Goal: Task Accomplishment & Management: Manage account settings

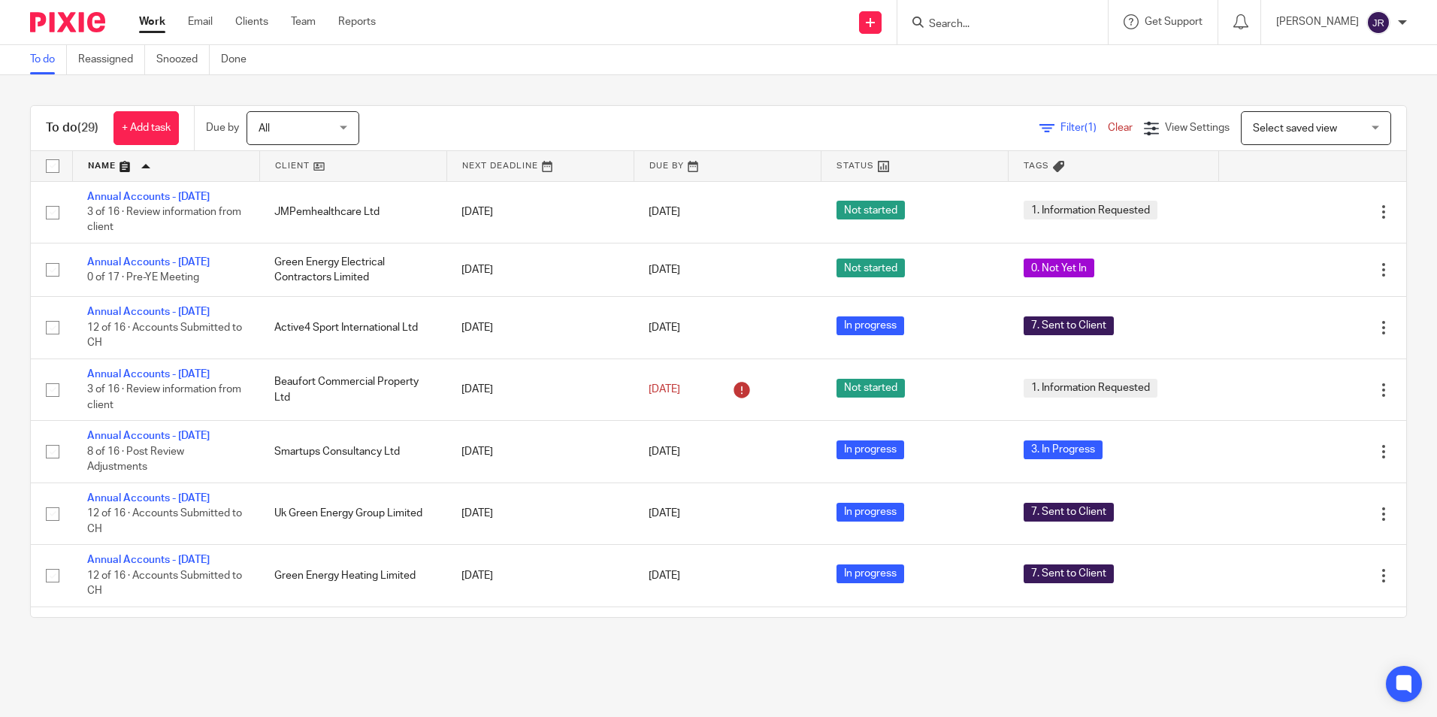
scroll to position [751, 0]
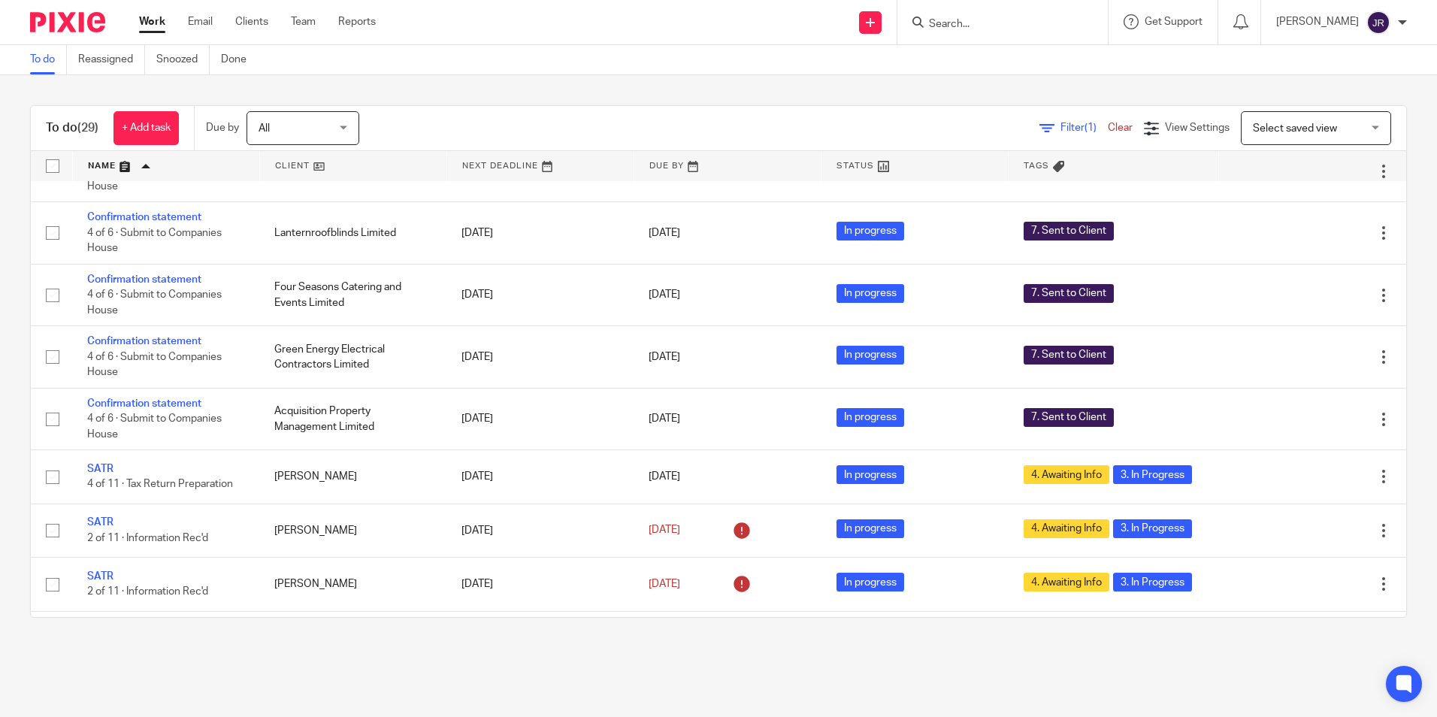
click at [932, 23] on div at bounding box center [999, 22] width 175 height 19
click at [972, 23] on input "Search" at bounding box center [994, 25] width 135 height 14
type input "armstrong"
click button "submit" at bounding box center [0, 0] width 0 height 0
click at [875, 26] on icon at bounding box center [870, 22] width 9 height 9
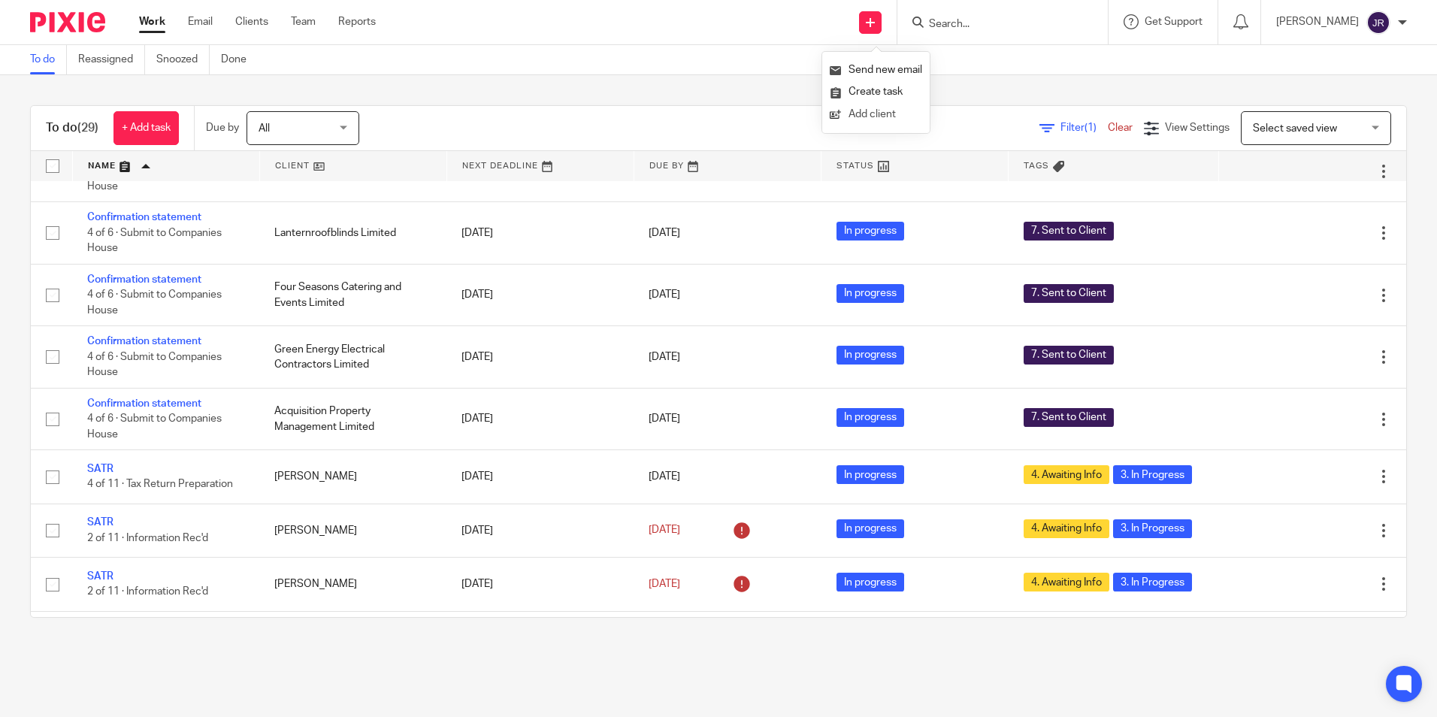
click at [878, 113] on link "Add client" at bounding box center [876, 115] width 92 height 22
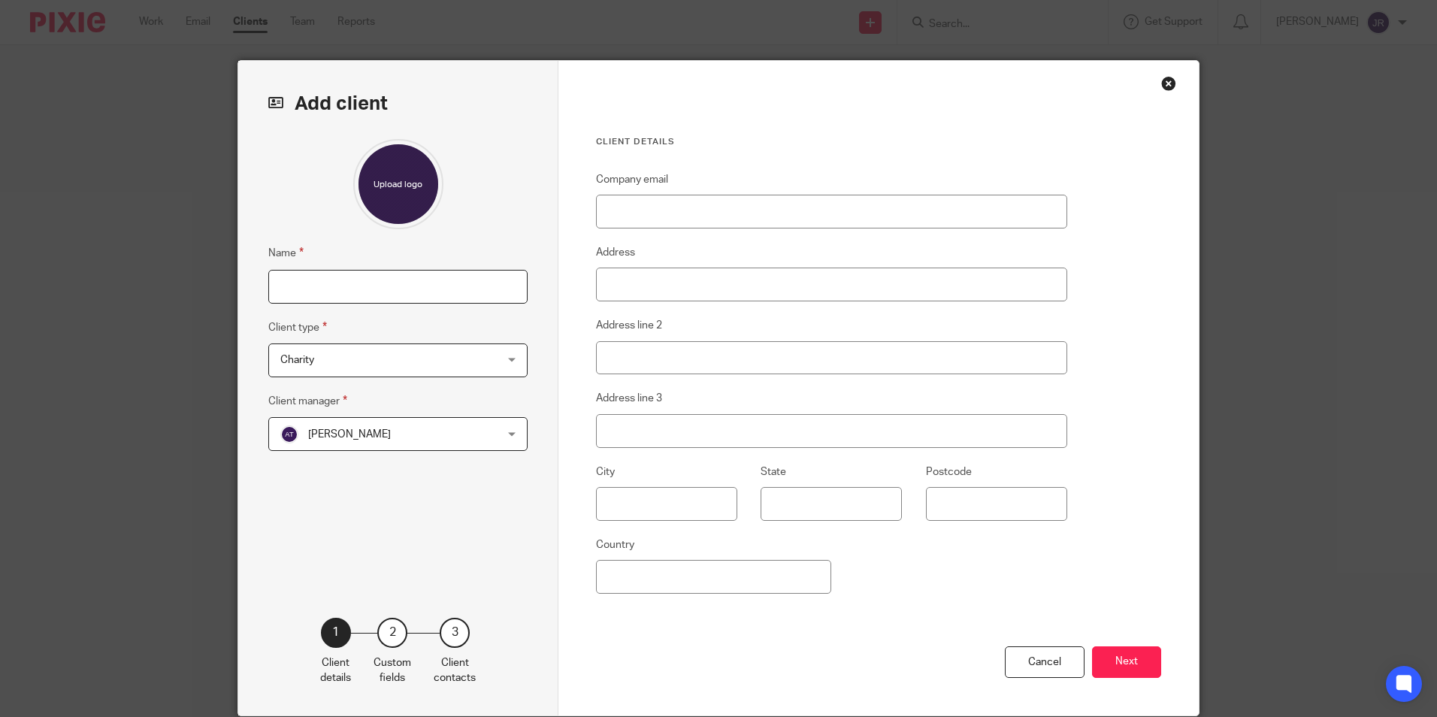
click at [328, 292] on input "Name" at bounding box center [397, 287] width 259 height 34
click at [1161, 85] on div "Close this dialog window" at bounding box center [1168, 83] width 15 height 15
click at [1046, 650] on div "Cancel" at bounding box center [1045, 662] width 80 height 32
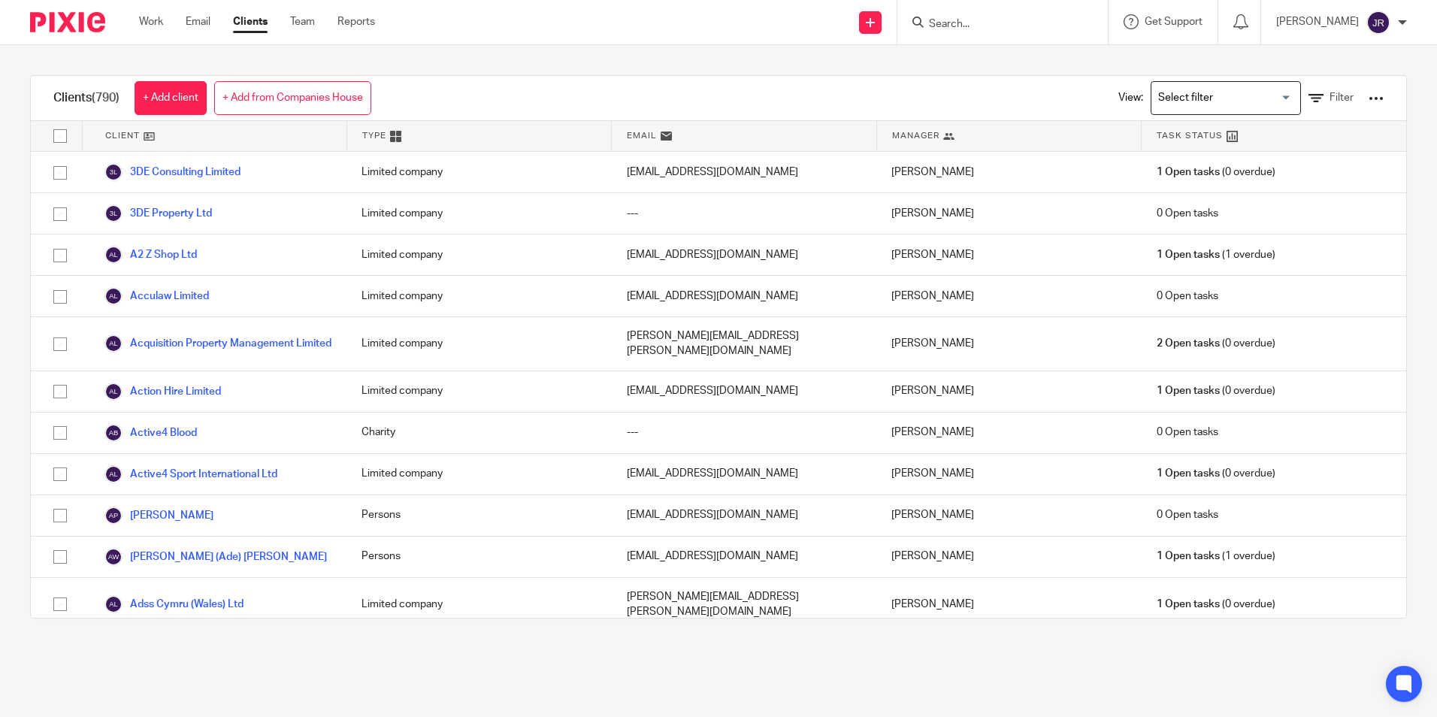
click at [995, 21] on input "Search" at bounding box center [994, 25] width 135 height 14
type input "act"
click at [1006, 64] on link at bounding box center [1017, 58] width 186 height 23
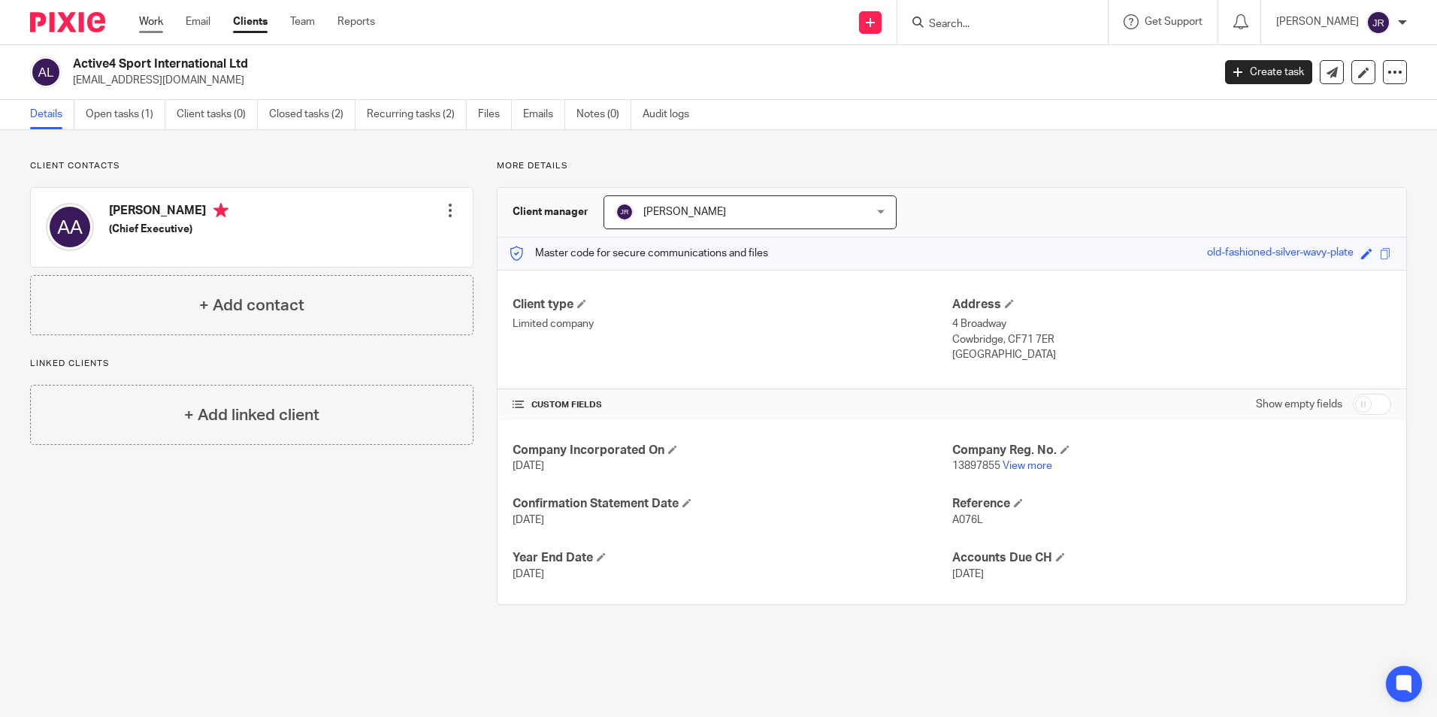
click at [159, 22] on link "Work" at bounding box center [151, 21] width 24 height 15
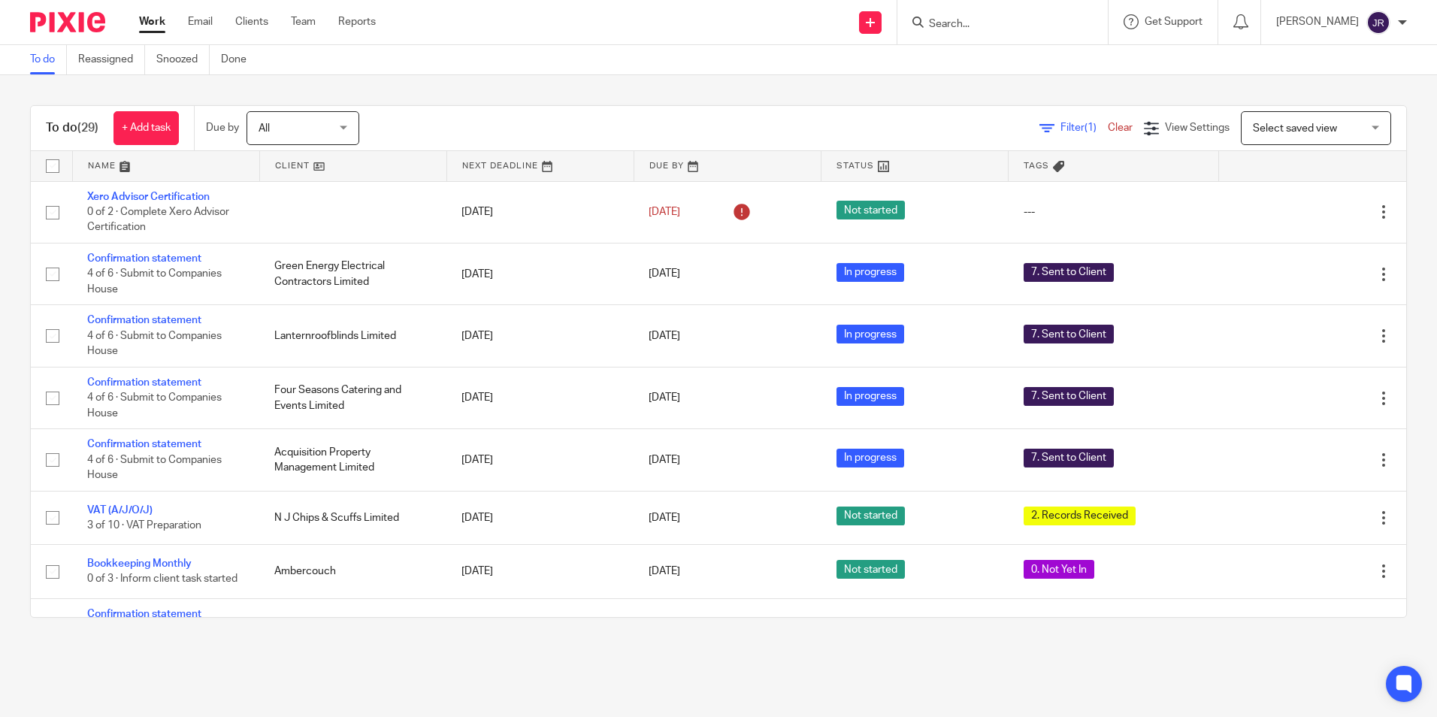
click at [989, 21] on input "Search" at bounding box center [994, 25] width 135 height 14
type input "arm"
click at [870, 17] on link at bounding box center [870, 22] width 23 height 23
click at [868, 115] on link "Add client" at bounding box center [876, 115] width 92 height 22
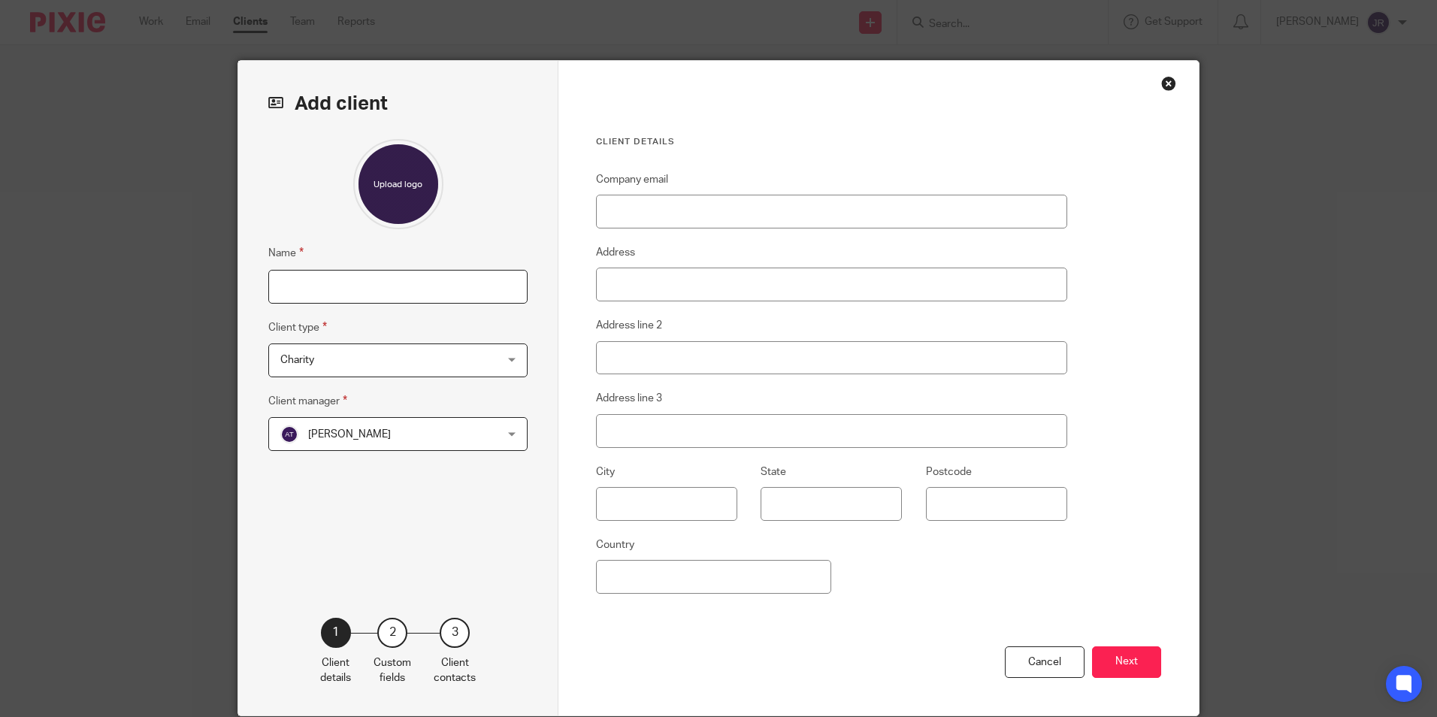
click at [346, 292] on input "Name" at bounding box center [397, 287] width 259 height 34
type input "[PERSON_NAME]"
click at [510, 364] on div "Charity Charity" at bounding box center [397, 360] width 259 height 34
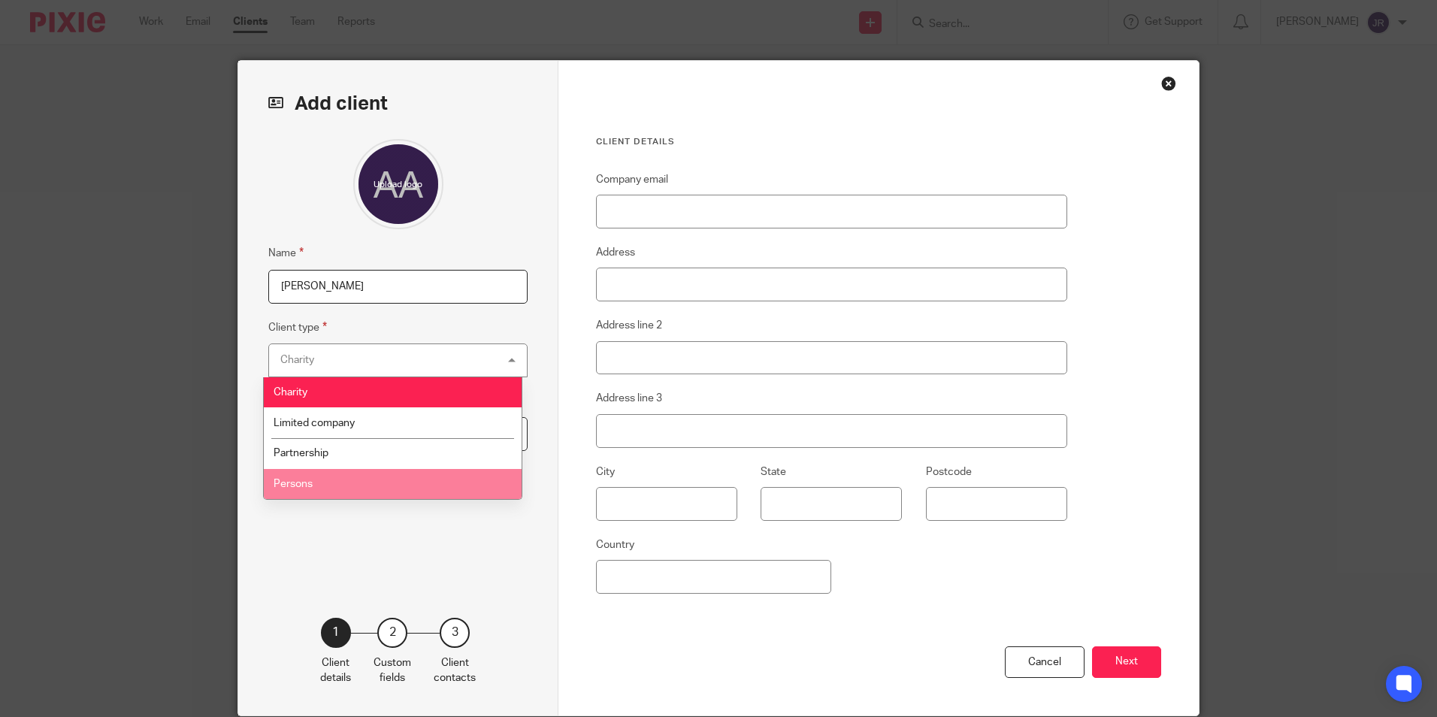
click at [416, 475] on li "Persons" at bounding box center [393, 484] width 258 height 31
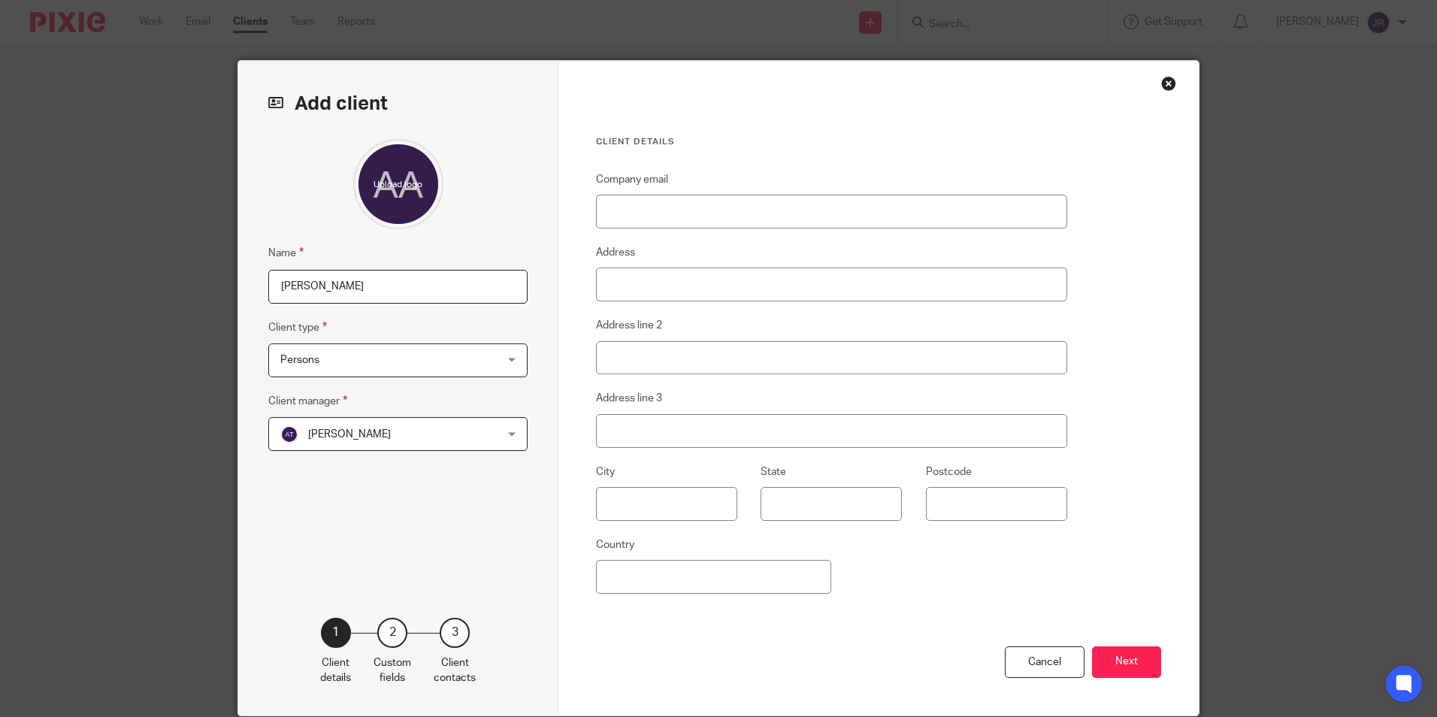
click at [494, 437] on div "Alex Tsim Alex Tsim" at bounding box center [397, 434] width 259 height 34
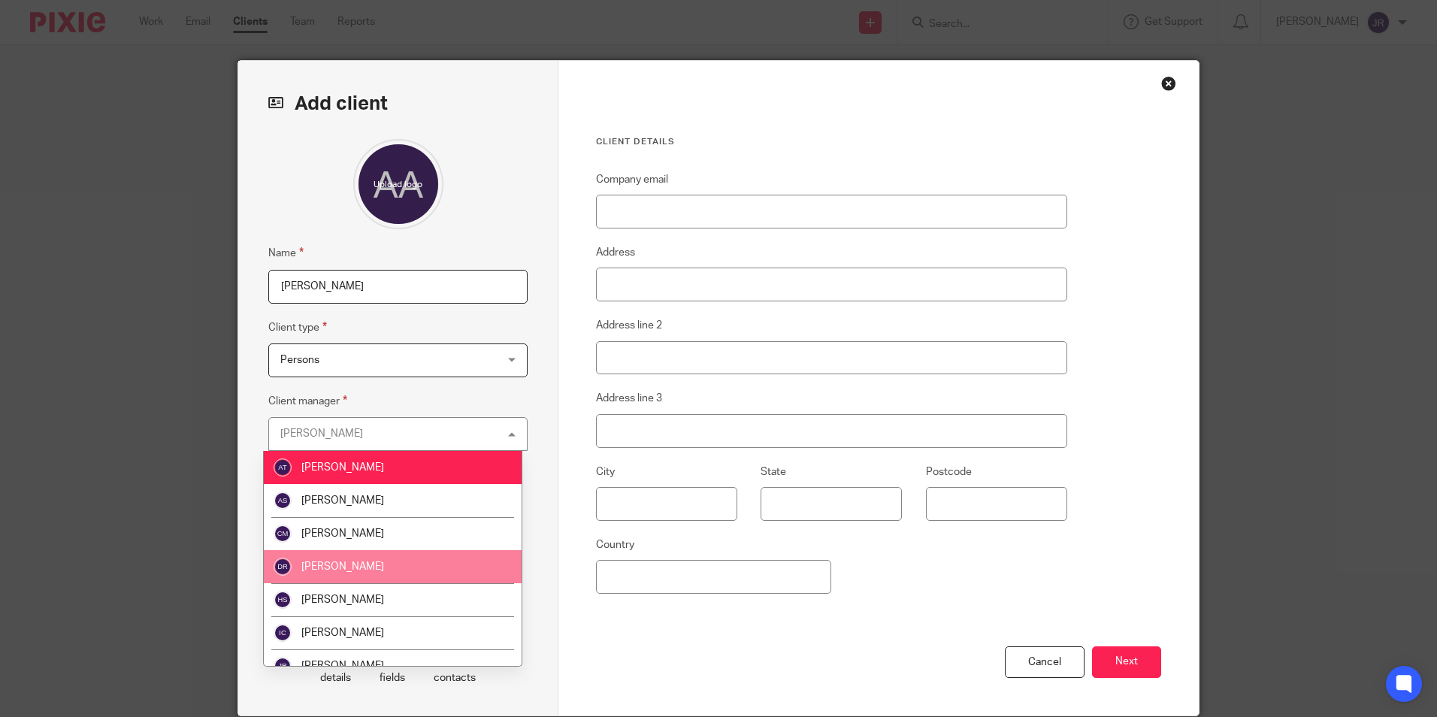
scroll to position [150, 0]
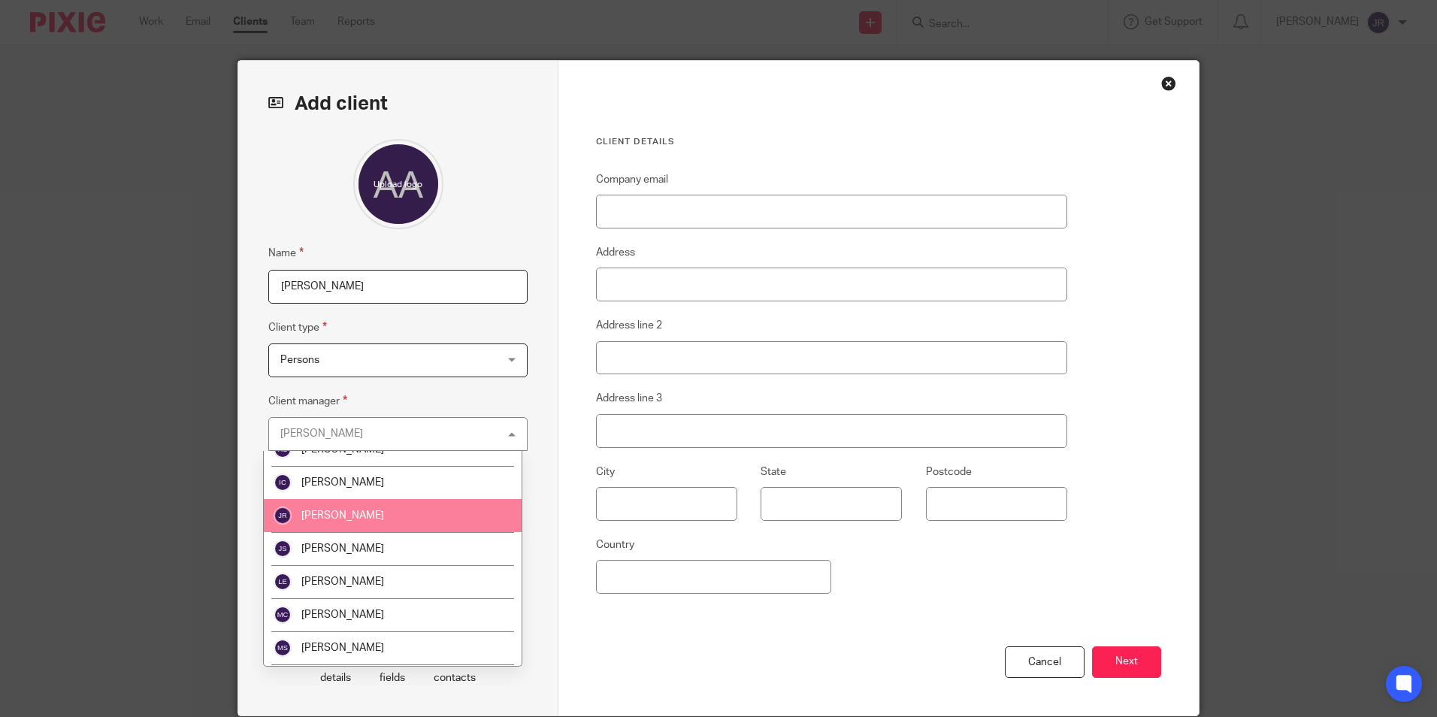
click at [391, 515] on li "[PERSON_NAME]" at bounding box center [393, 515] width 258 height 33
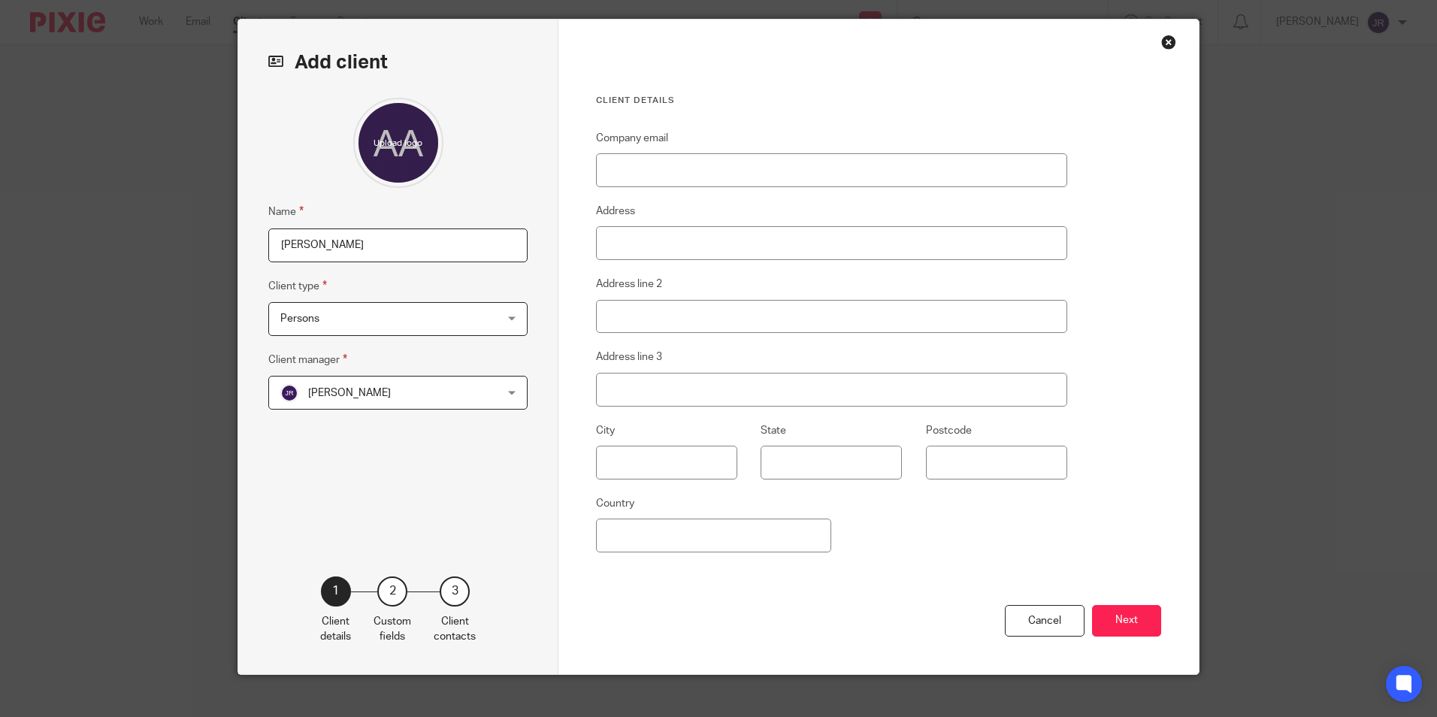
scroll to position [59, 0]
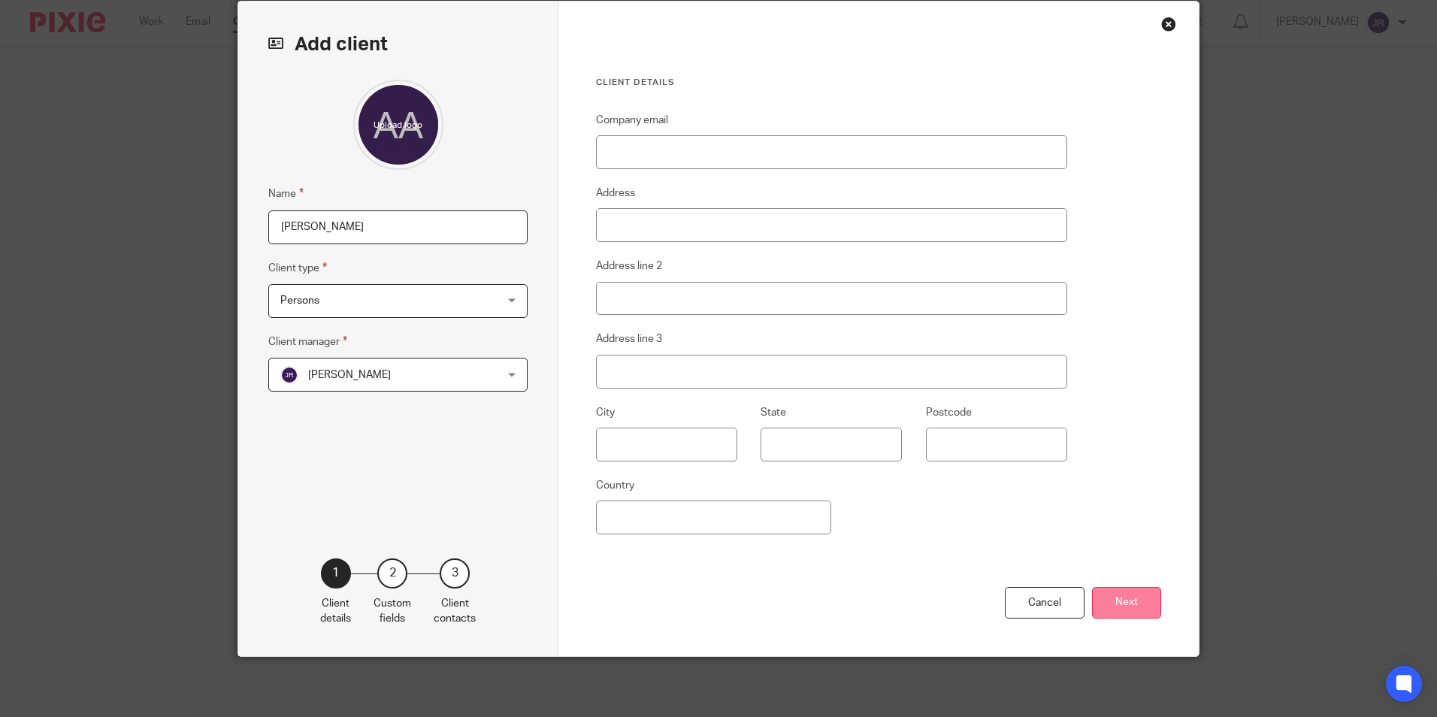
click at [1120, 595] on button "Next" at bounding box center [1126, 603] width 69 height 32
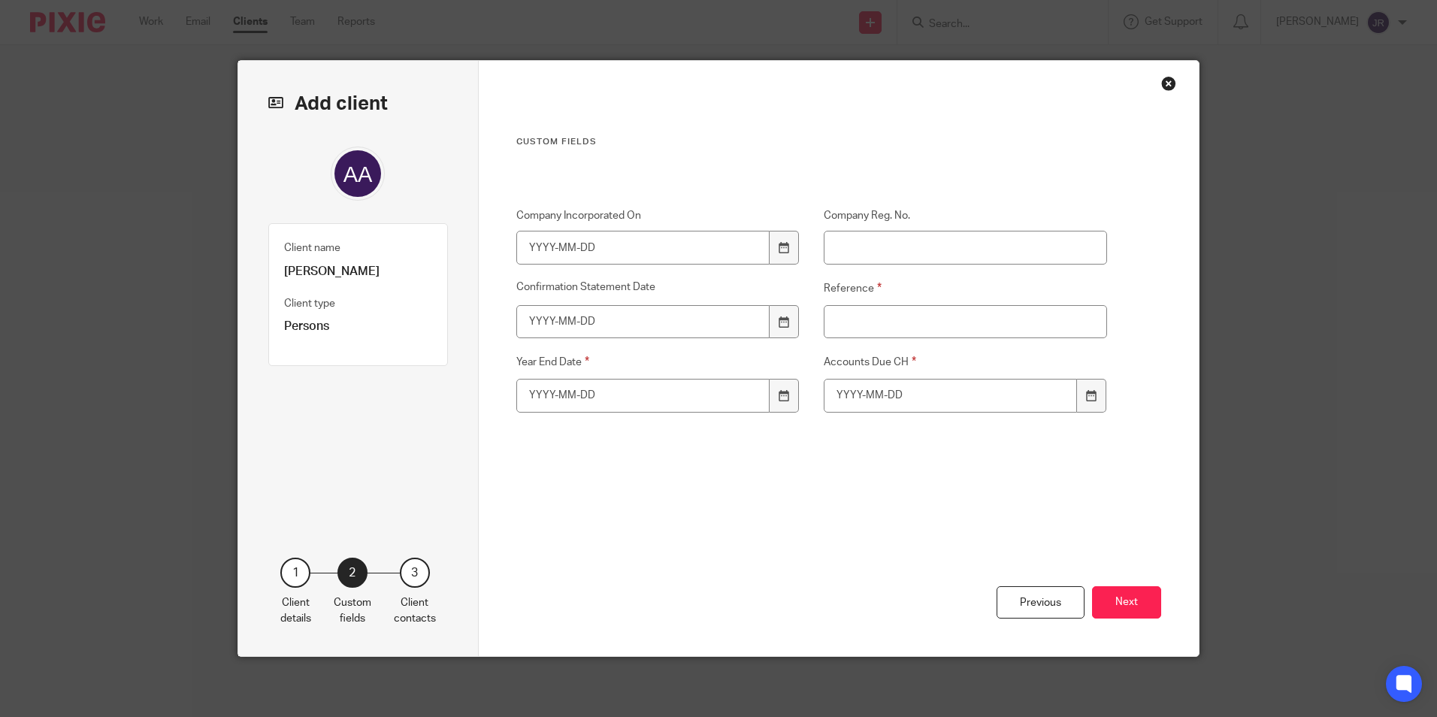
scroll to position [0, 0]
click at [927, 306] on input "Reference" at bounding box center [966, 322] width 284 height 34
type input "A076A"
click at [779, 402] on div at bounding box center [783, 396] width 29 height 34
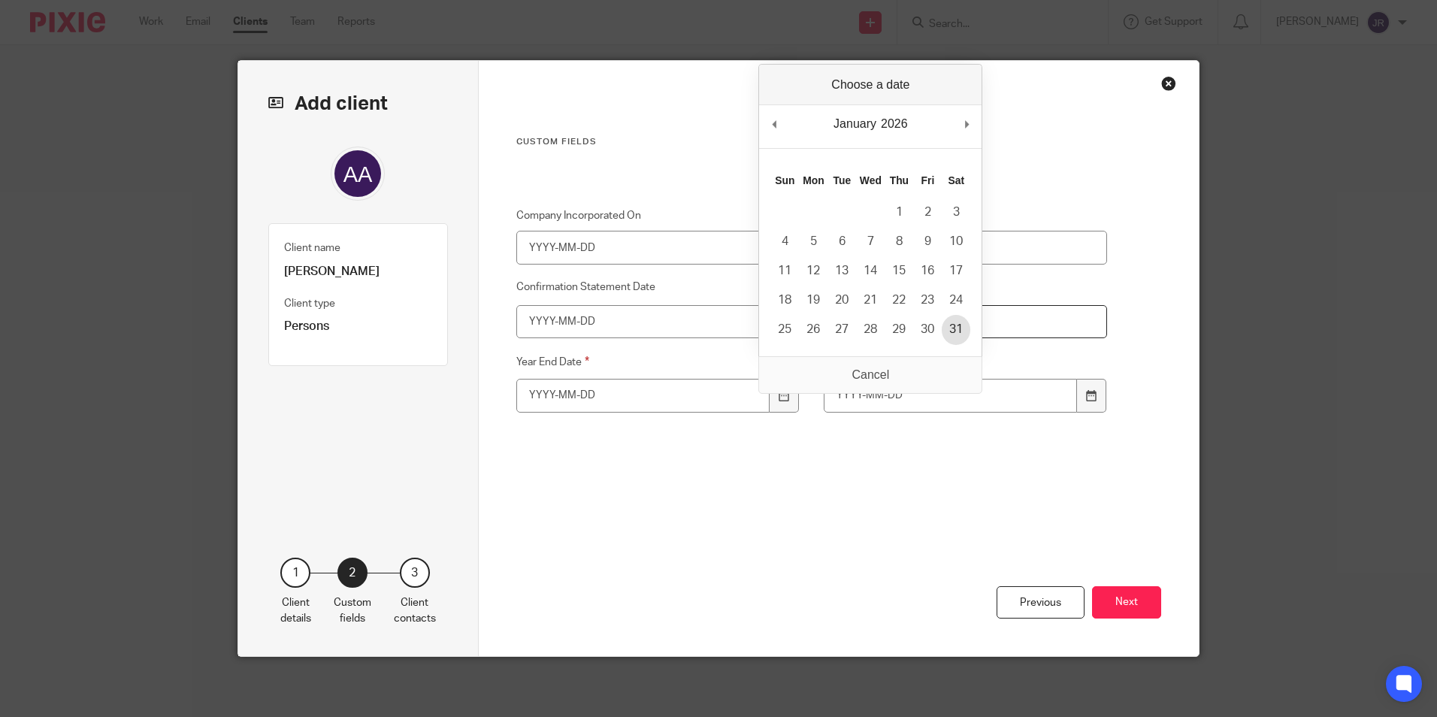
type input "2026-01-31"
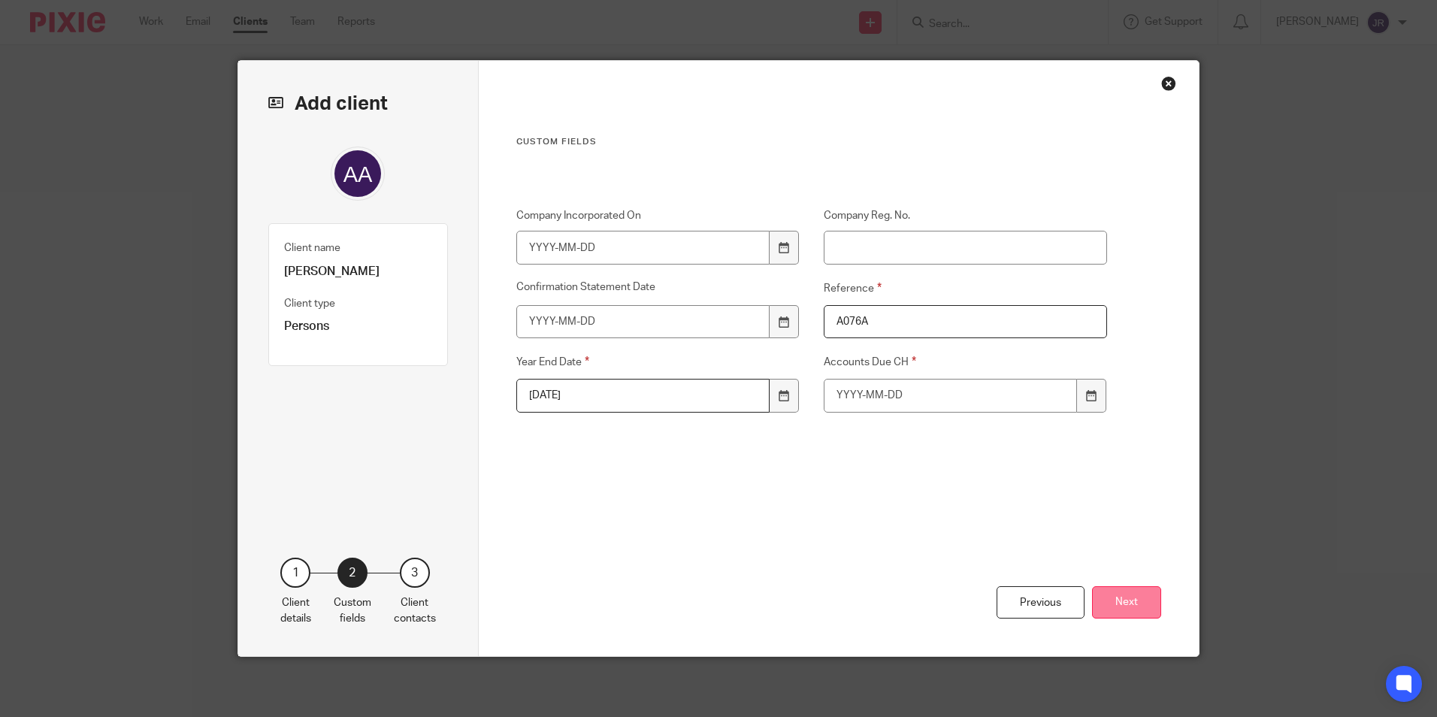
click at [1113, 598] on button "Next" at bounding box center [1126, 602] width 69 height 32
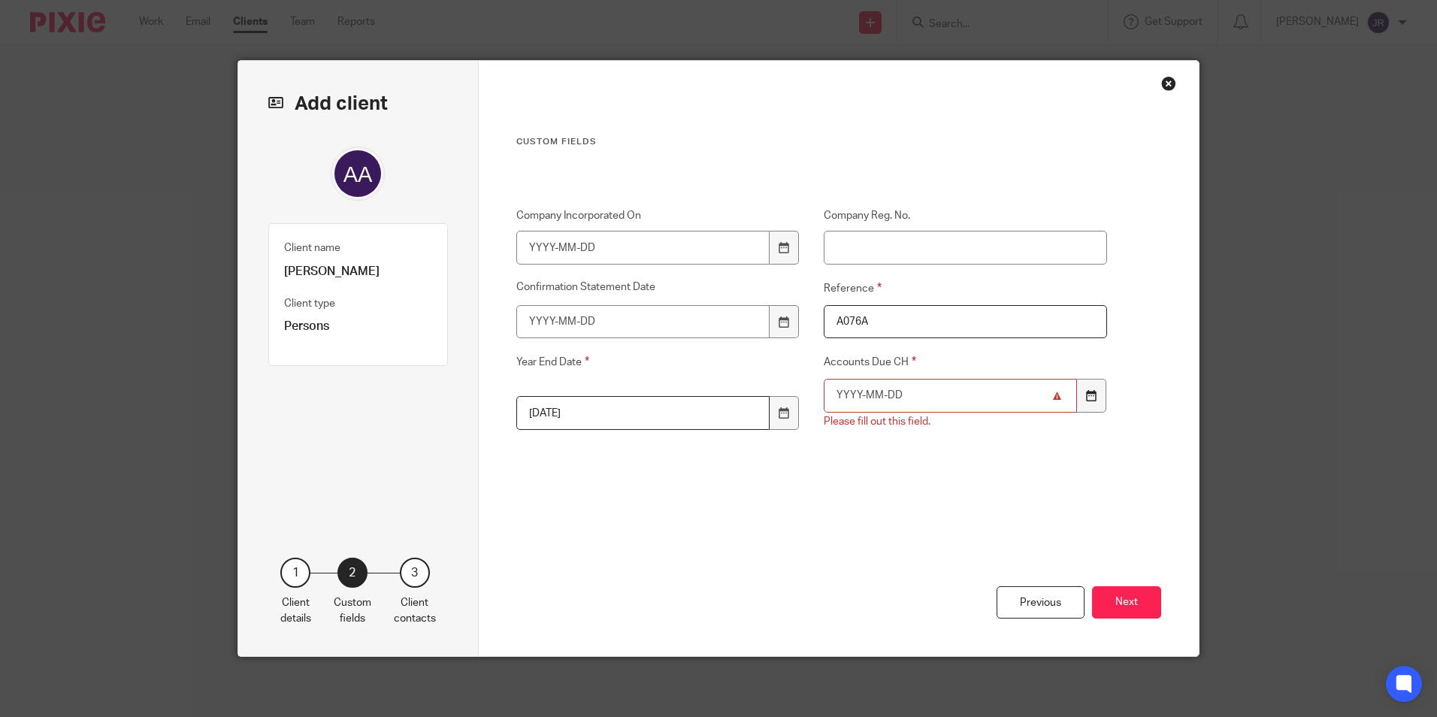
click at [1077, 404] on div at bounding box center [1091, 396] width 29 height 34
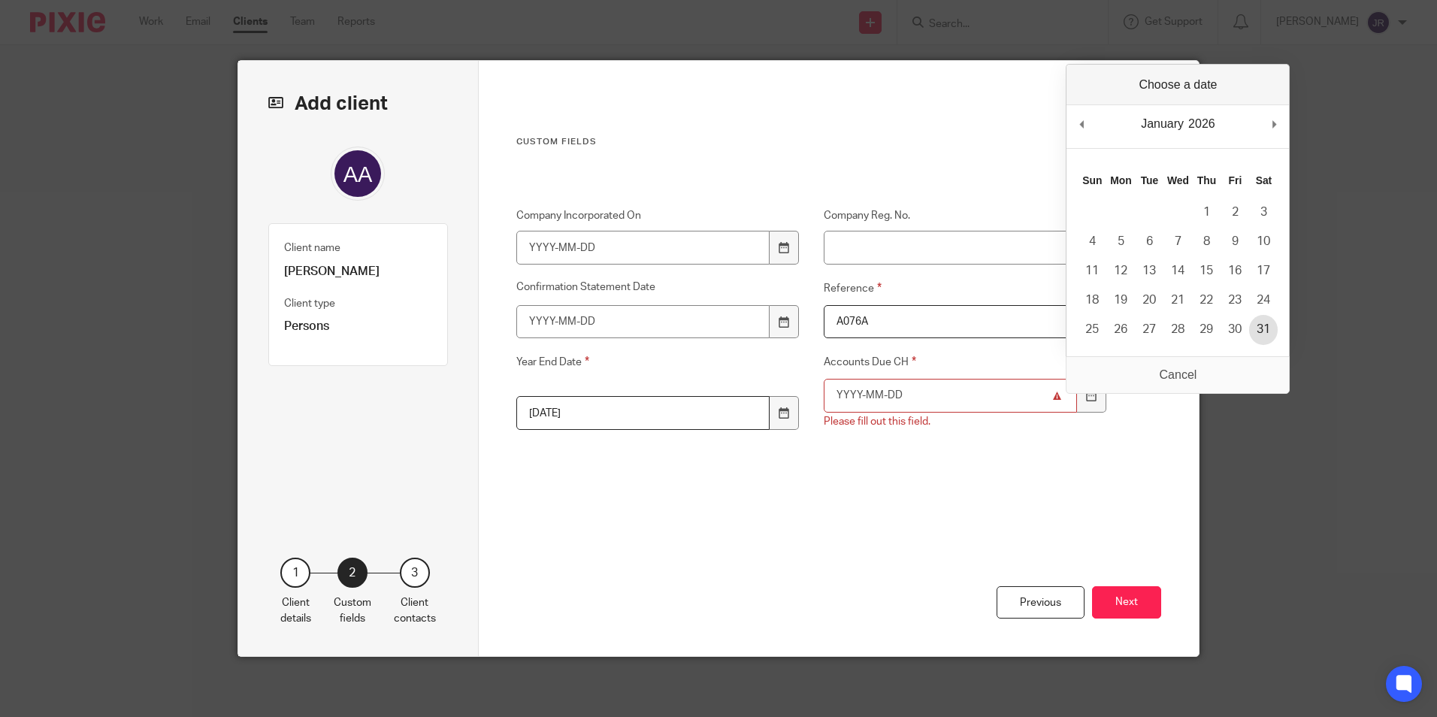
type input "2026-01-31"
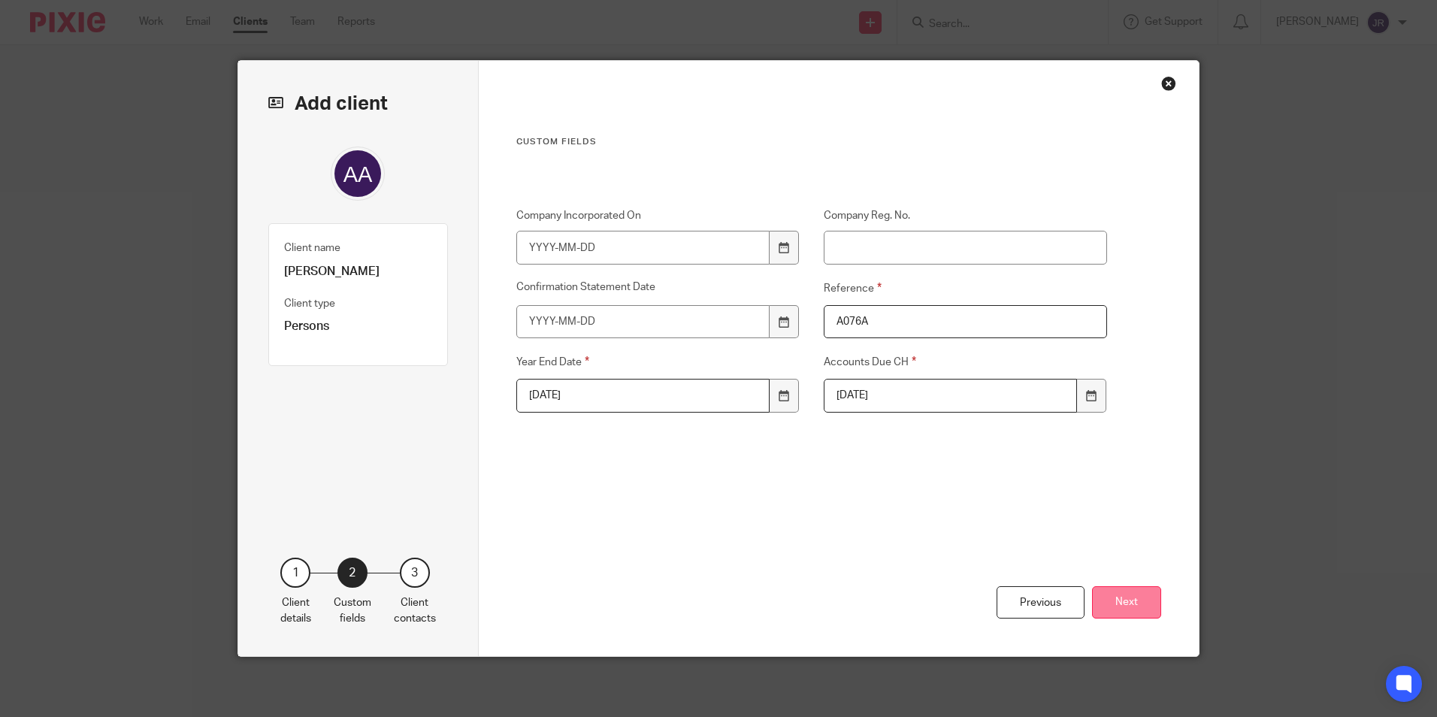
click at [1131, 604] on button "Next" at bounding box center [1126, 602] width 69 height 32
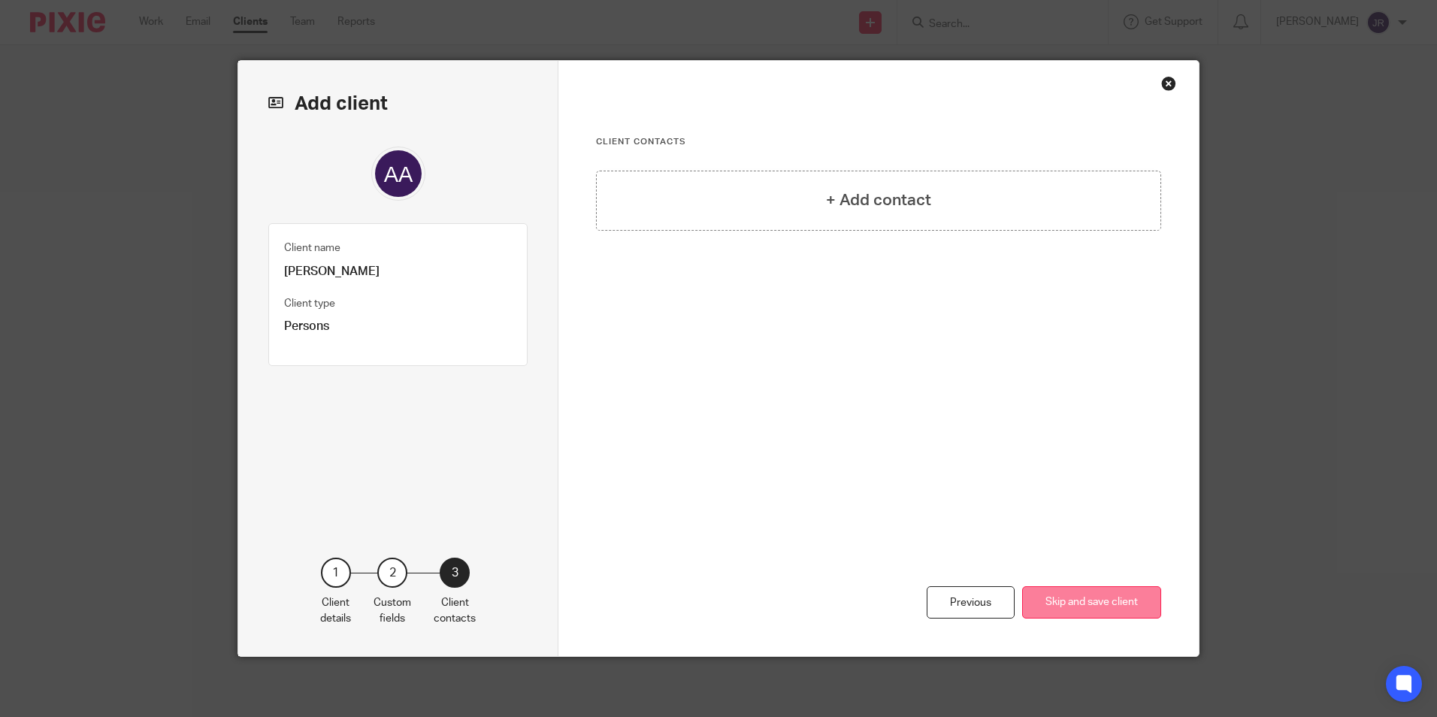
click at [1090, 605] on button "Skip and save client" at bounding box center [1091, 602] width 139 height 32
click at [1096, 600] on button "Skip and save client" at bounding box center [1091, 602] width 139 height 32
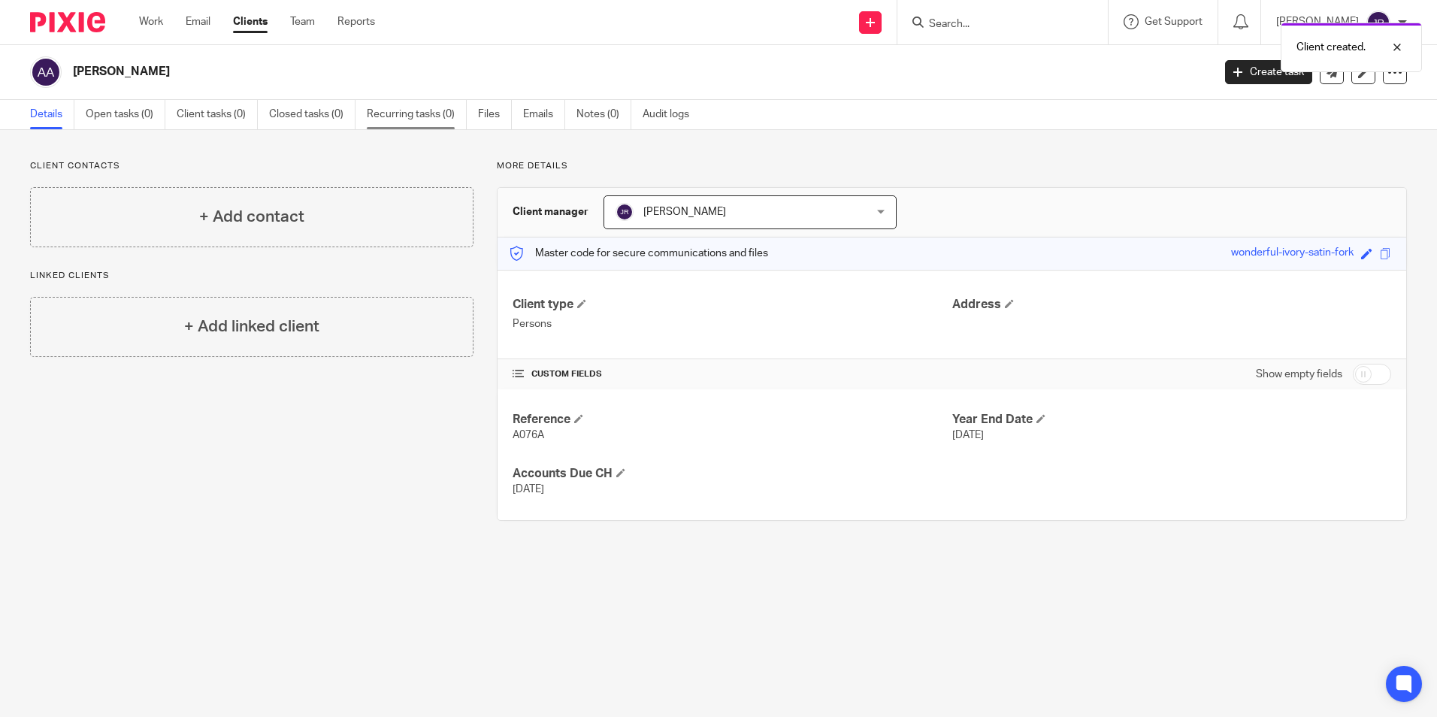
click at [406, 107] on link "Recurring tasks (0)" at bounding box center [417, 114] width 100 height 29
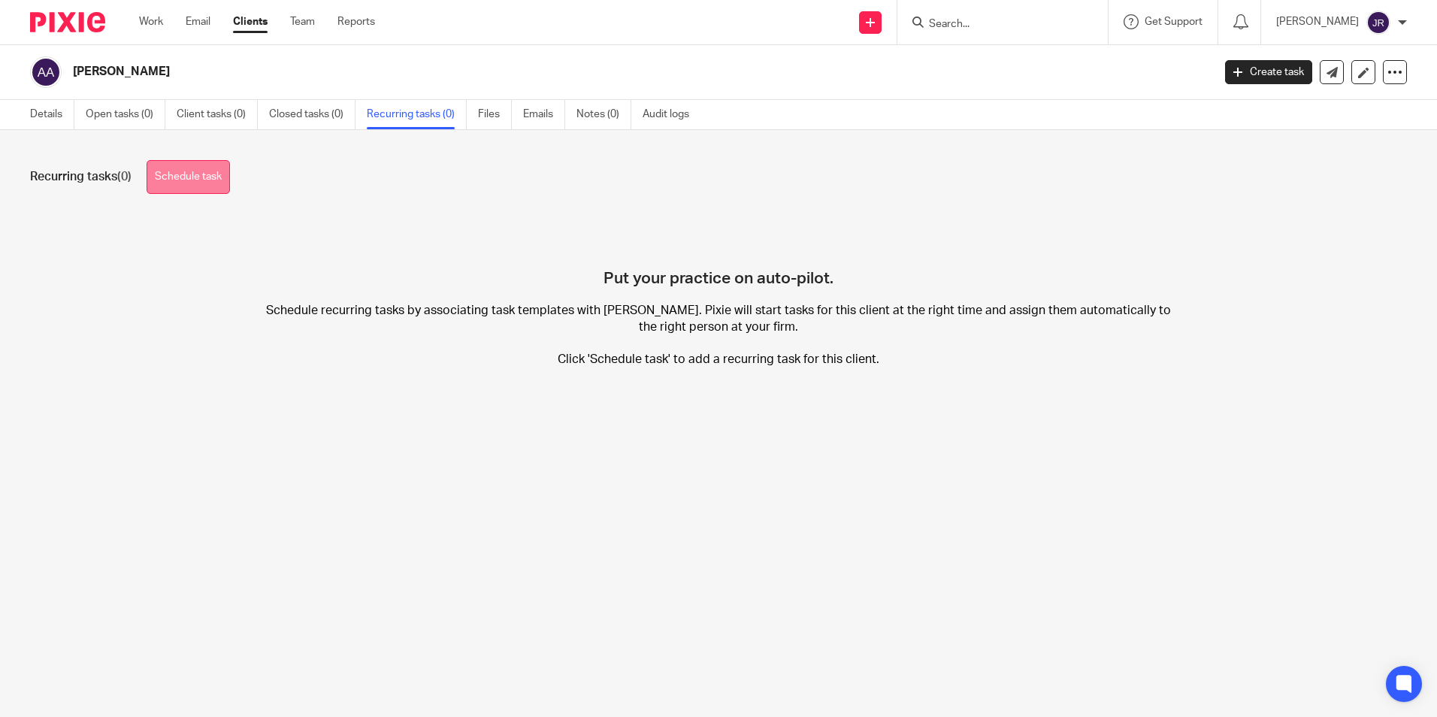
click at [204, 180] on link "Schedule task" at bounding box center [188, 177] width 83 height 34
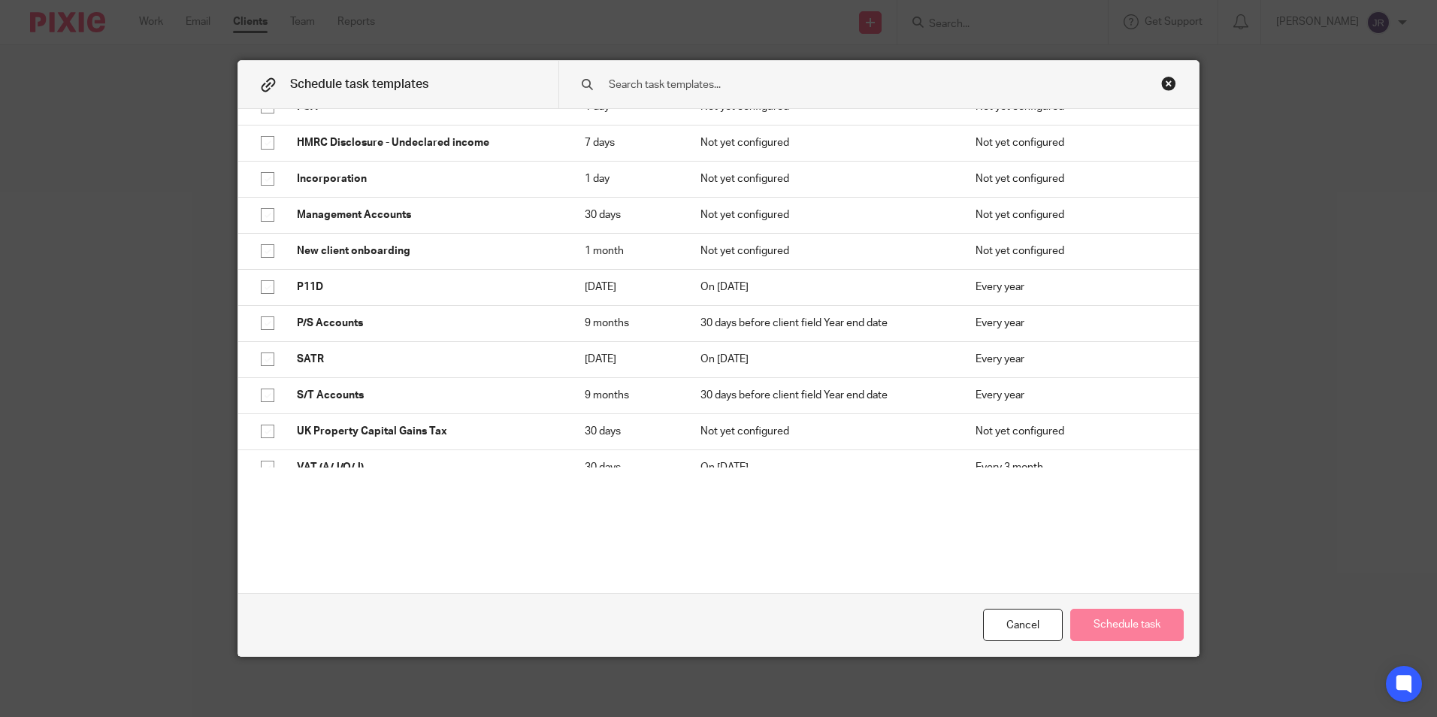
scroll to position [526, 0]
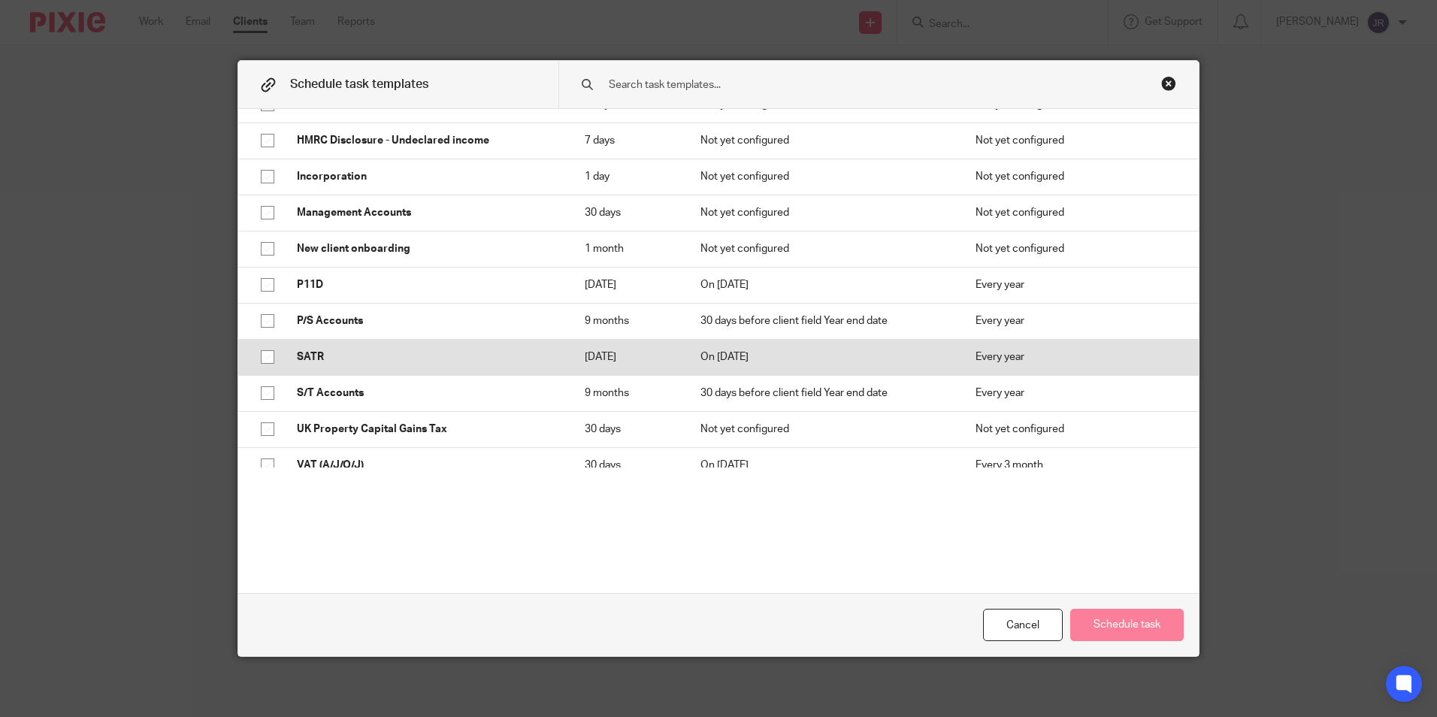
click at [272, 349] on input "checkbox" at bounding box center [267, 357] width 29 height 29
checkbox input "true"
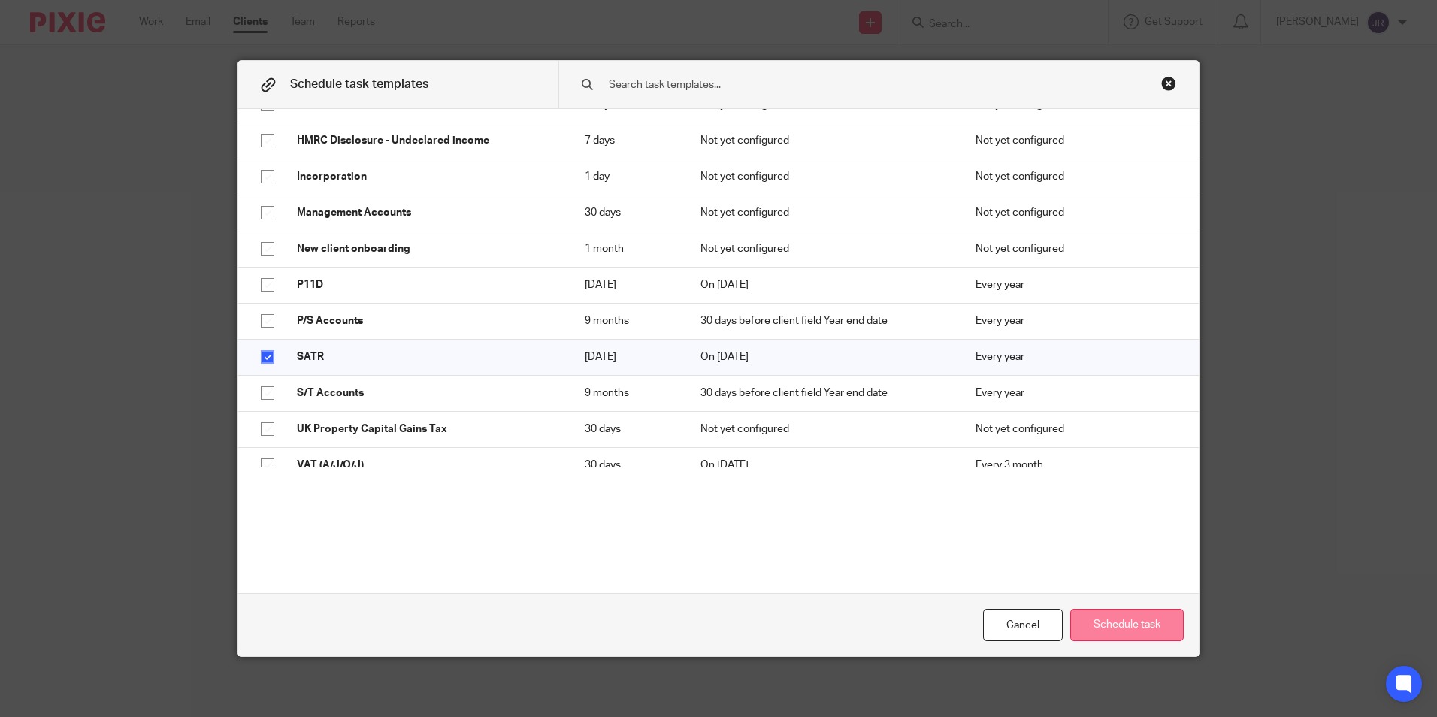
click at [1087, 620] on button "Schedule task" at bounding box center [1126, 625] width 113 height 32
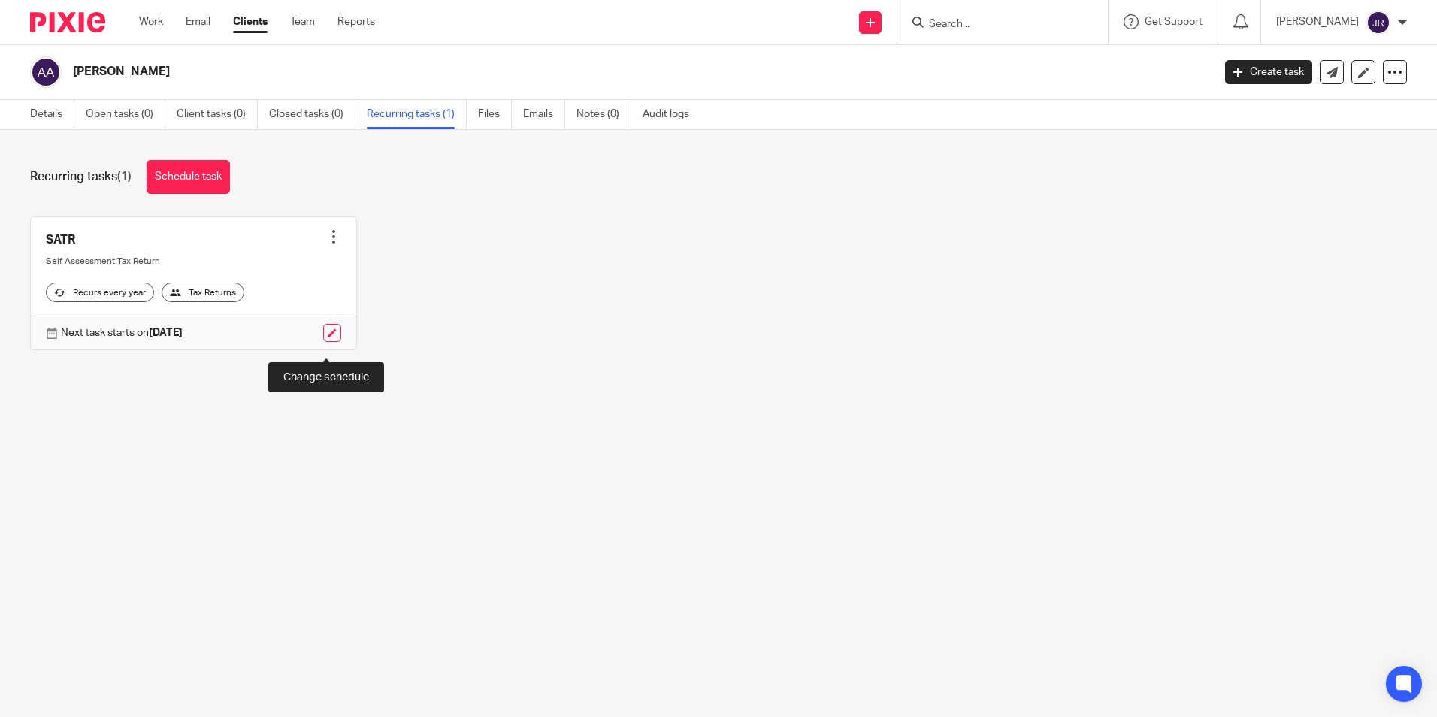
click at [323, 342] on link at bounding box center [332, 333] width 18 height 18
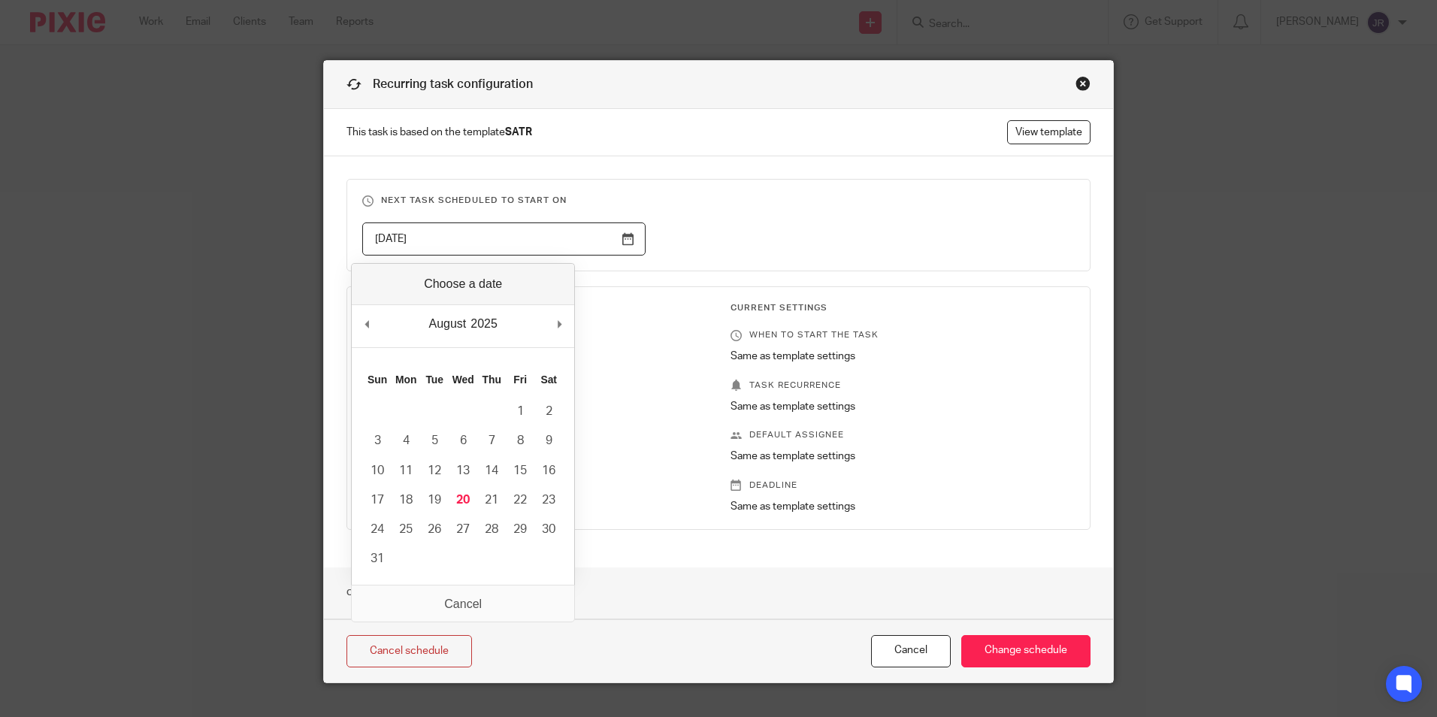
click at [626, 240] on input "2026-04-06" at bounding box center [503, 239] width 283 height 34
type input "2025-08-20"
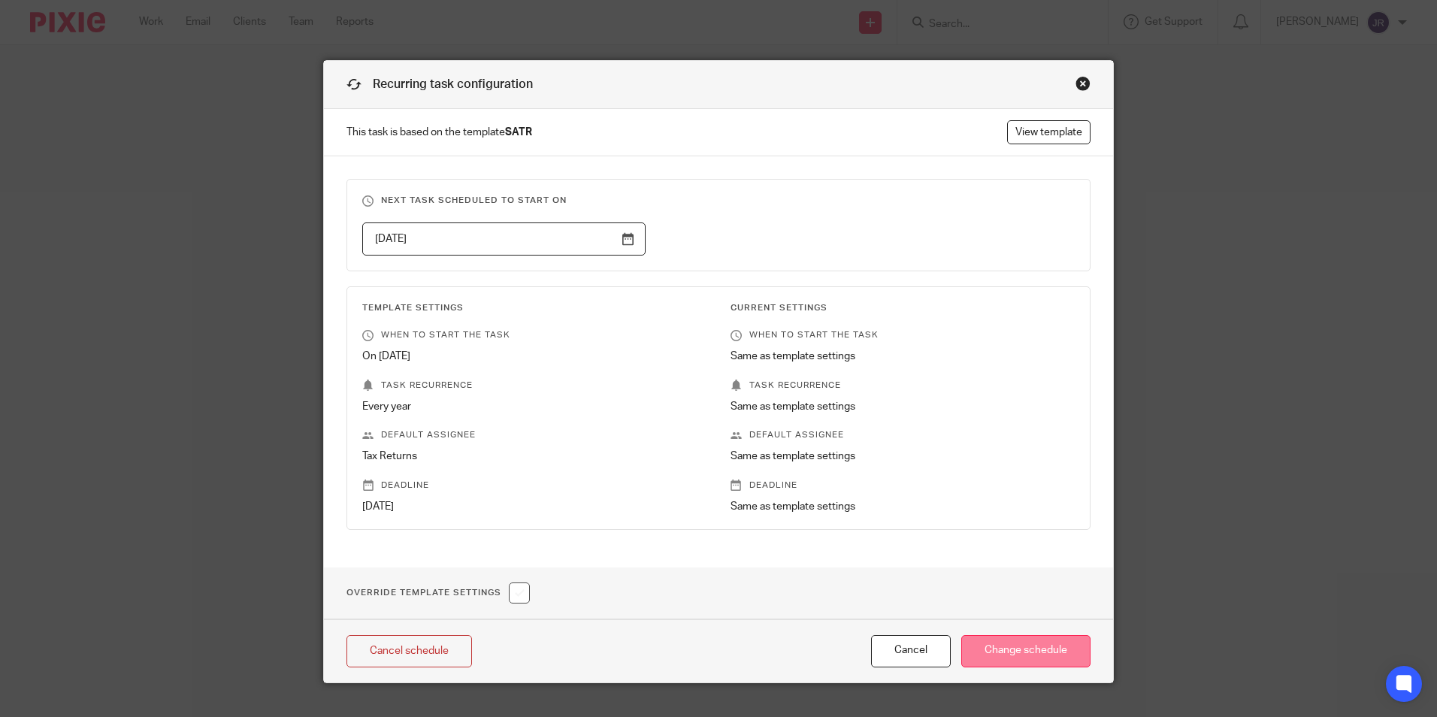
click at [973, 654] on input "Change schedule" at bounding box center [1025, 651] width 129 height 32
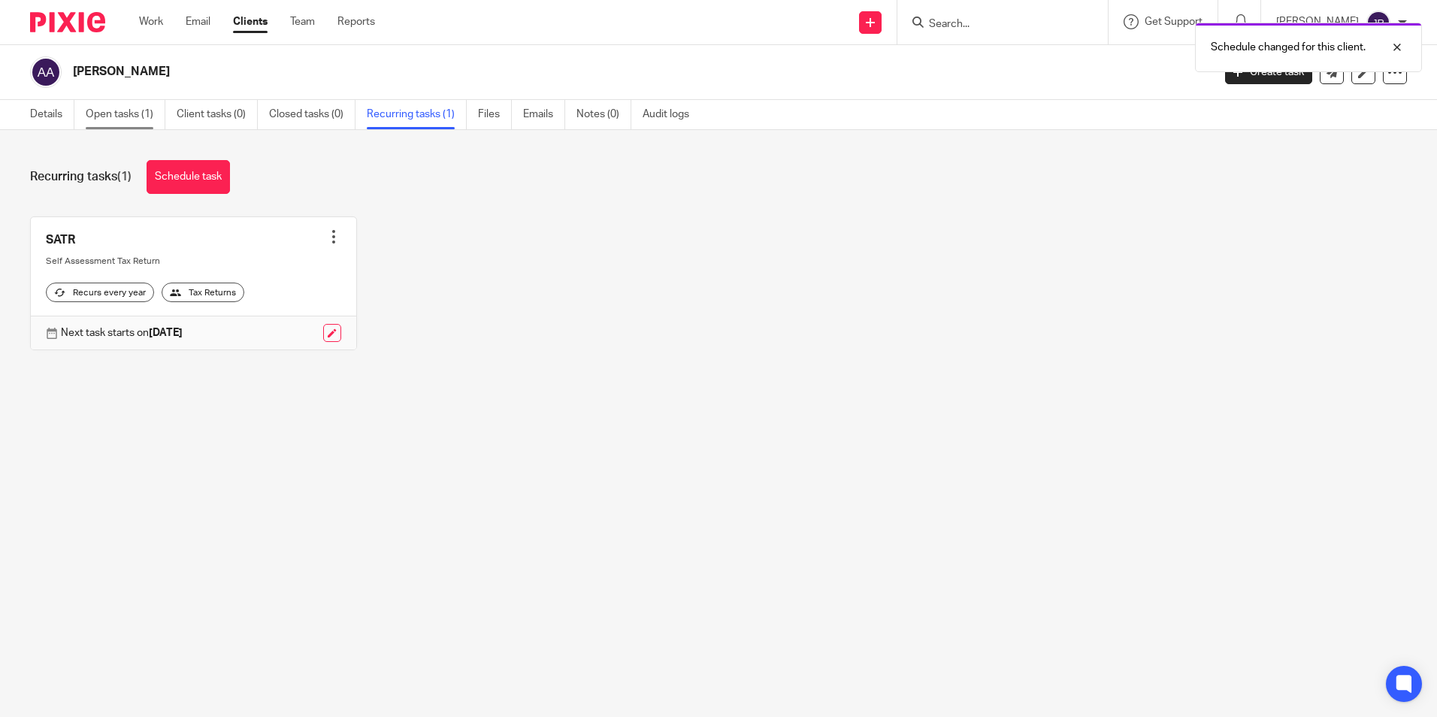
click at [110, 111] on link "Open tasks (1)" at bounding box center [126, 114] width 80 height 29
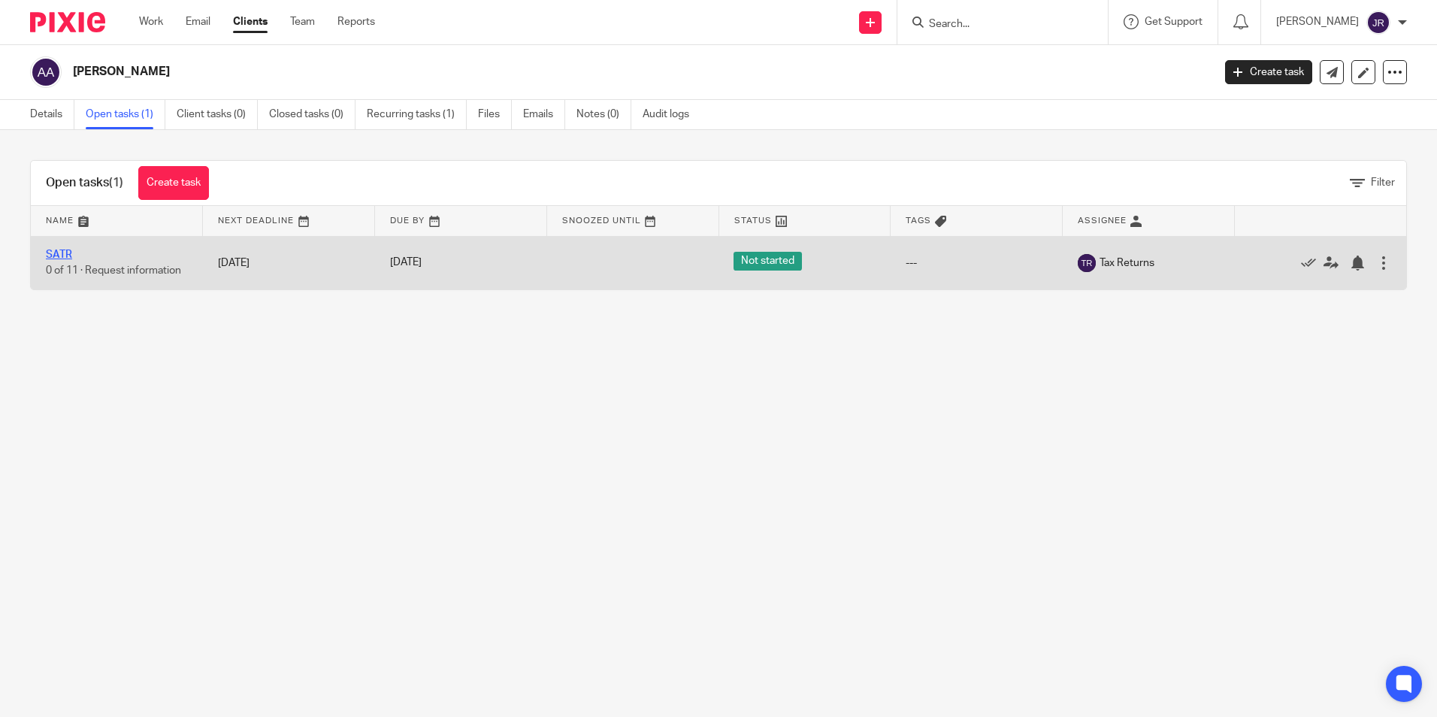
click at [54, 255] on link "SATR" at bounding box center [59, 254] width 26 height 11
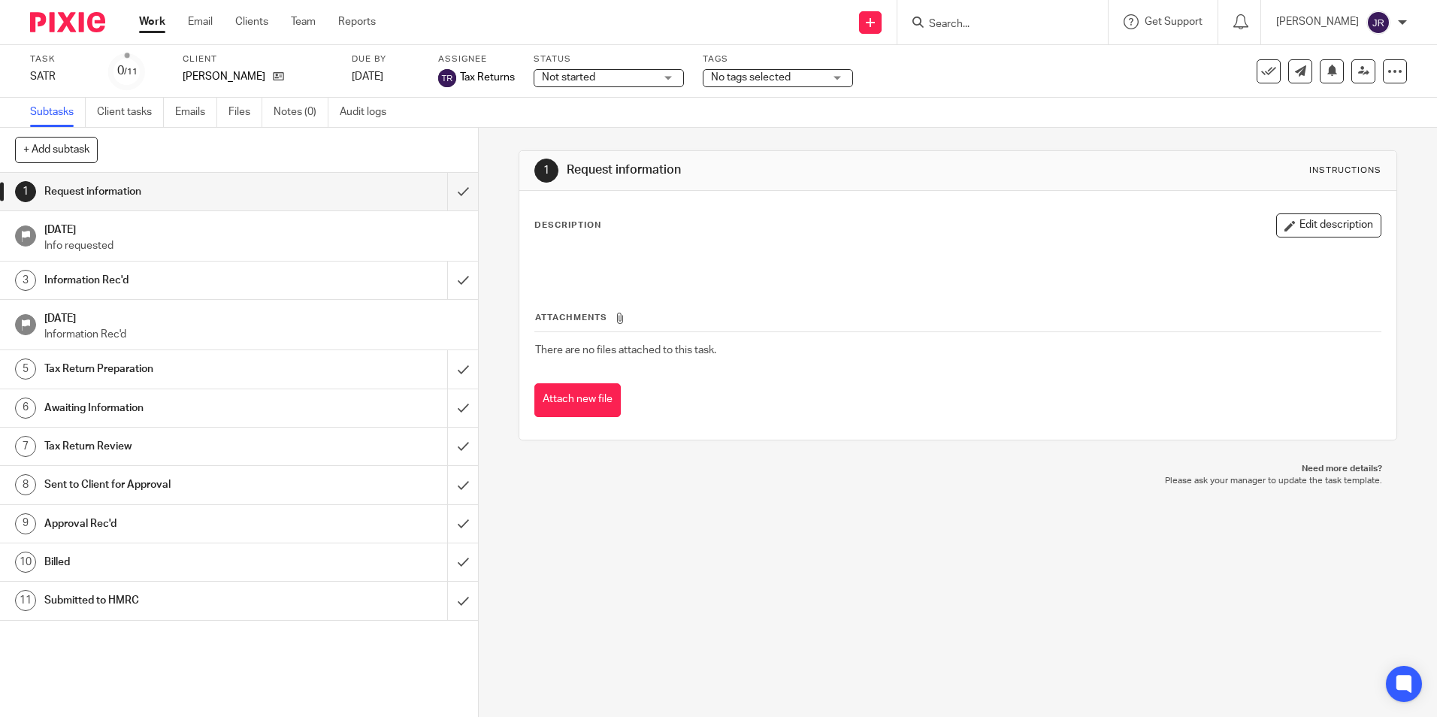
click at [664, 78] on div "Not started Not started" at bounding box center [608, 78] width 150 height 18
click at [626, 129] on li "In progress" at bounding box center [608, 132] width 149 height 31
click at [836, 79] on div "No tags selected" at bounding box center [778, 78] width 150 height 18
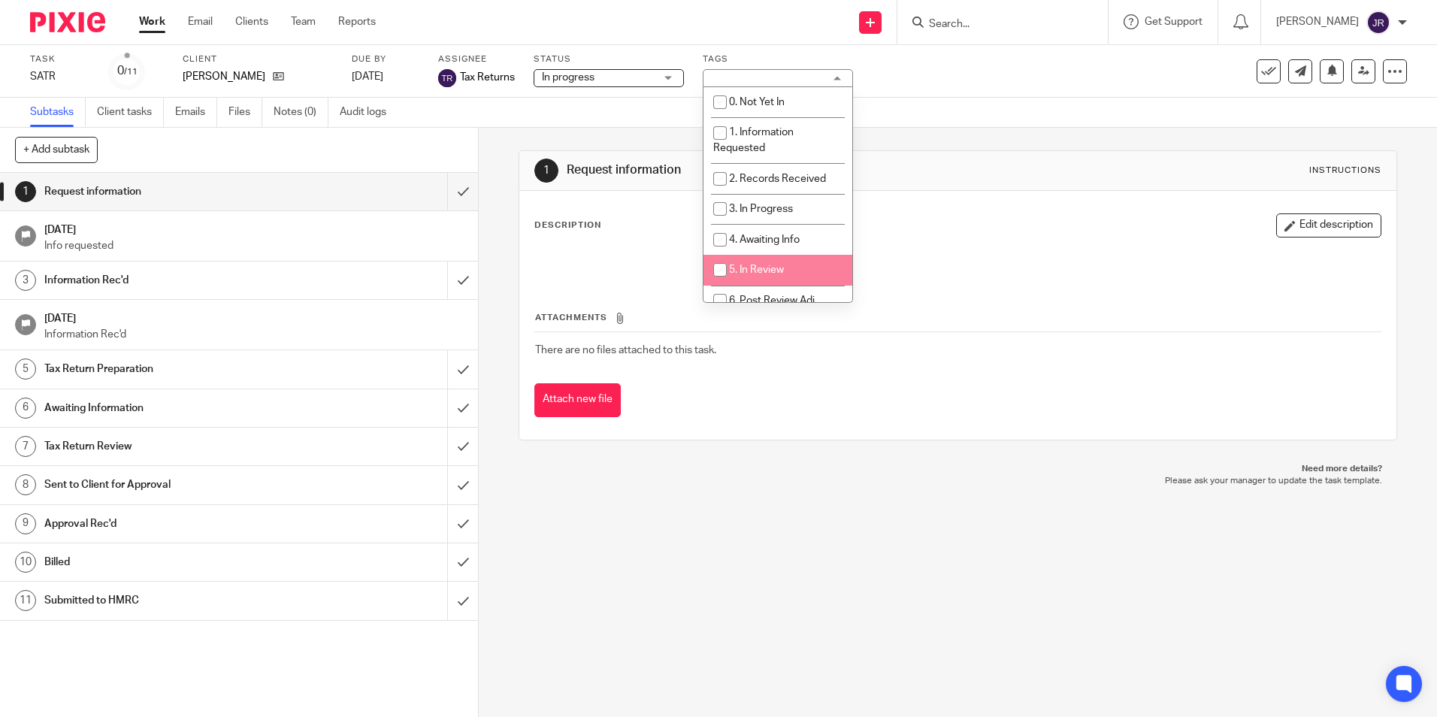
scroll to position [75, 0]
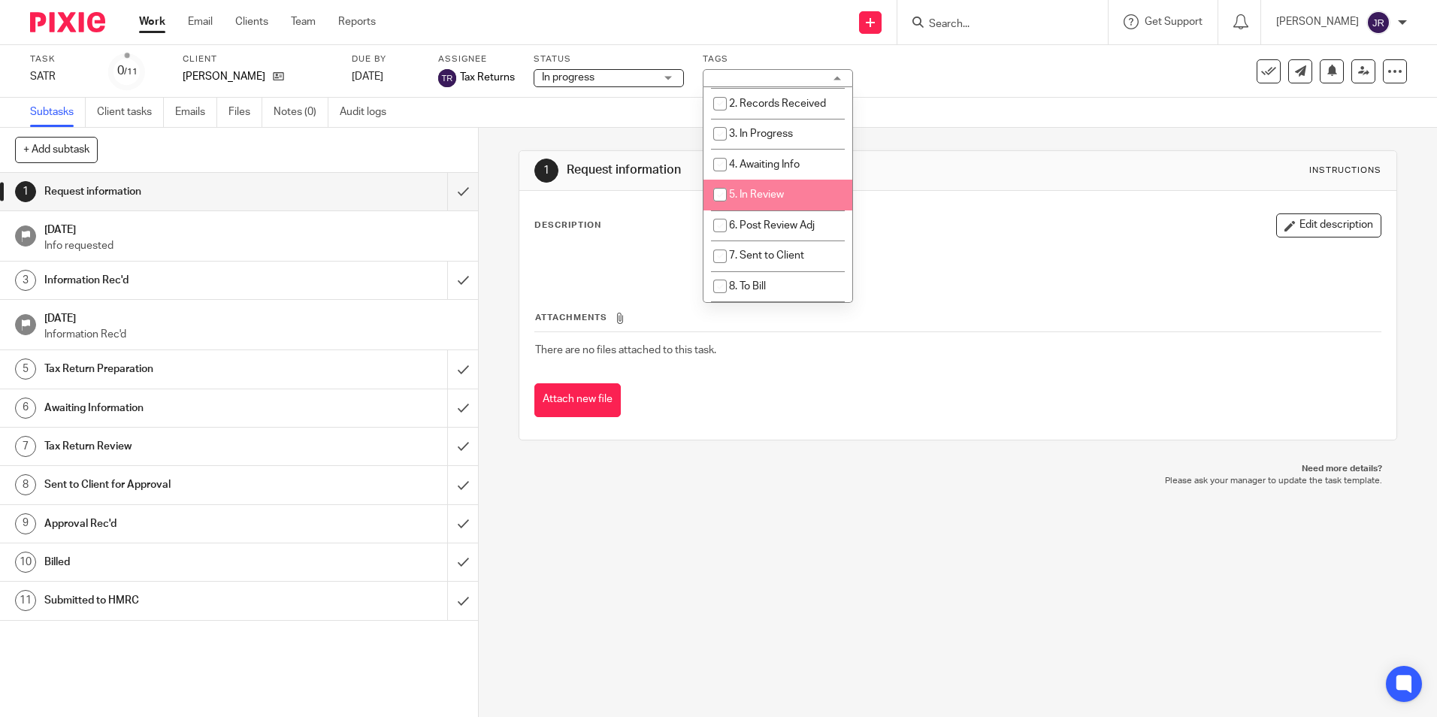
click at [804, 196] on li "5. In Review" at bounding box center [777, 195] width 149 height 31
checkbox input "true"
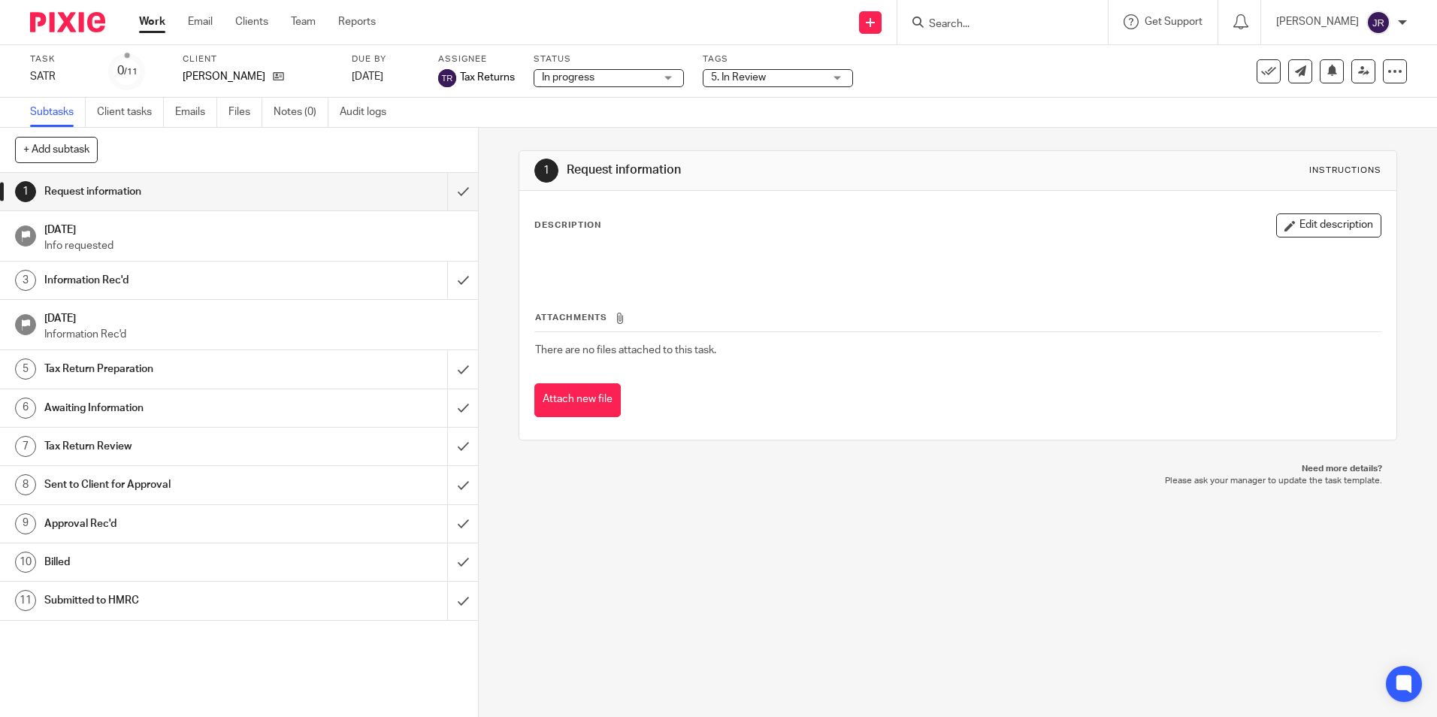
click at [771, 586] on div "1 Request information Instructions Description Edit description Attachments The…" at bounding box center [958, 422] width 958 height 589
click at [442, 189] on input "submit" at bounding box center [239, 192] width 478 height 38
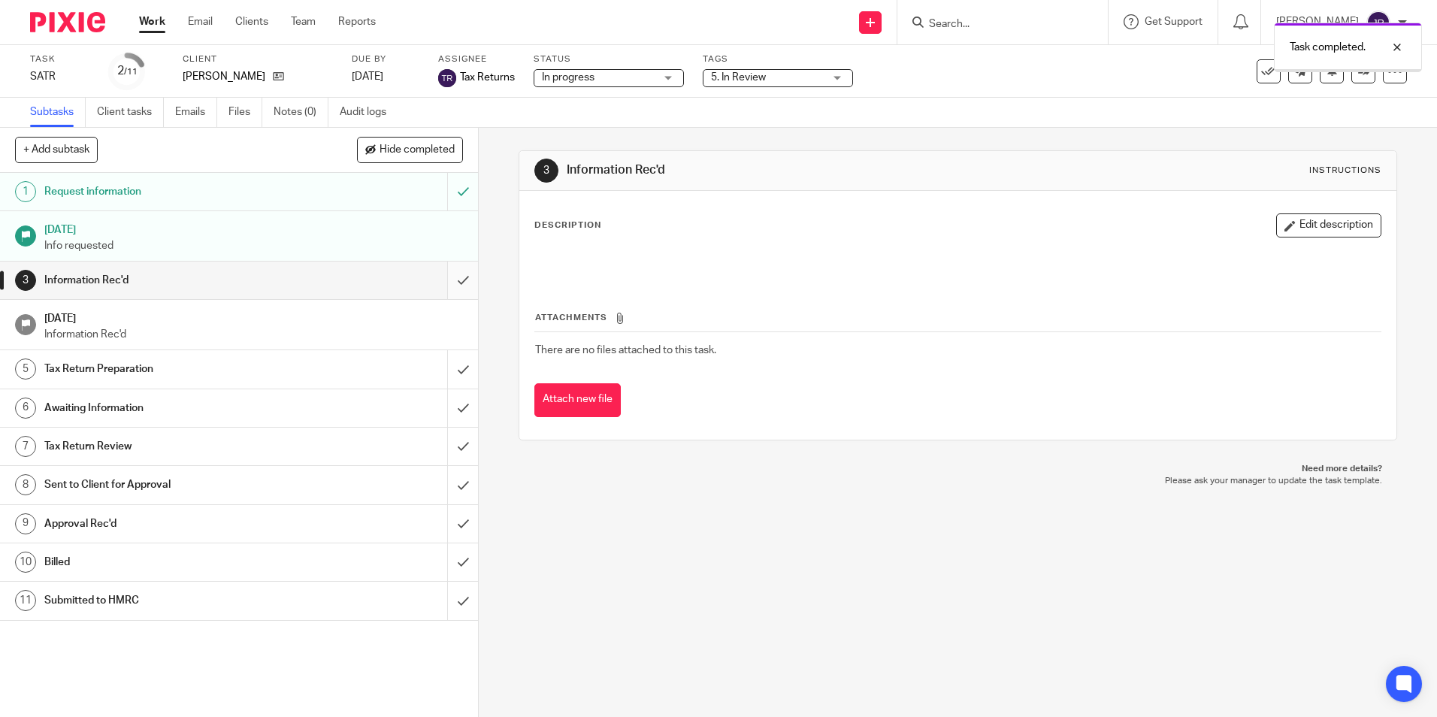
click at [452, 280] on input "submit" at bounding box center [239, 280] width 478 height 38
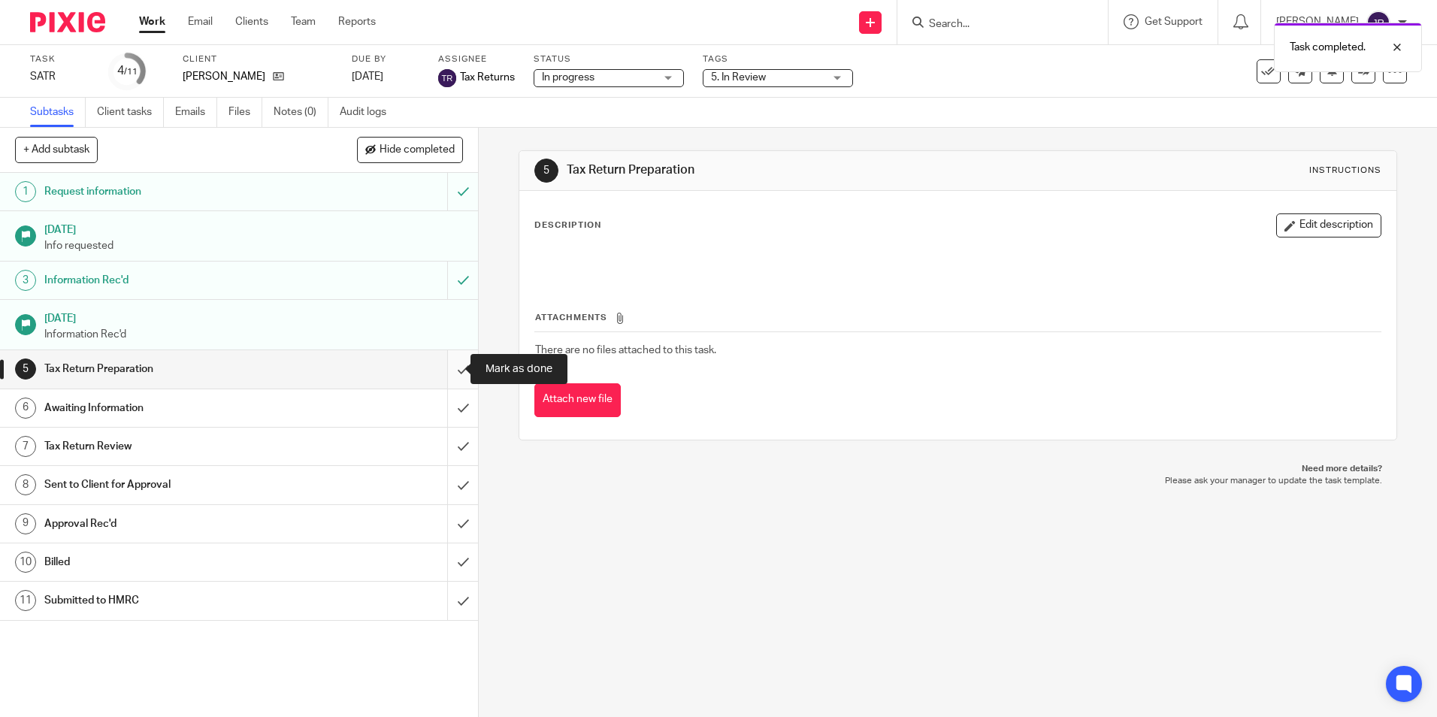
click at [450, 364] on input "submit" at bounding box center [239, 369] width 478 height 38
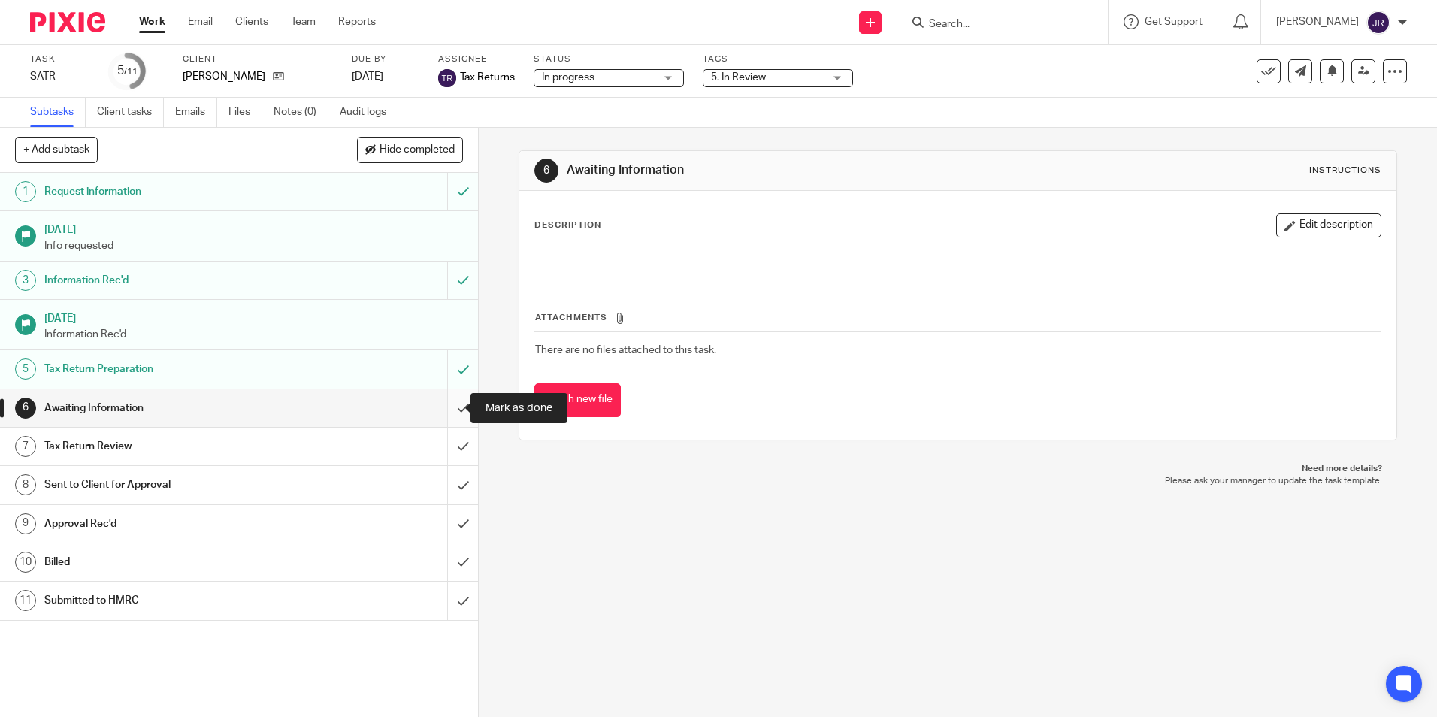
click at [446, 410] on input "submit" at bounding box center [239, 408] width 478 height 38
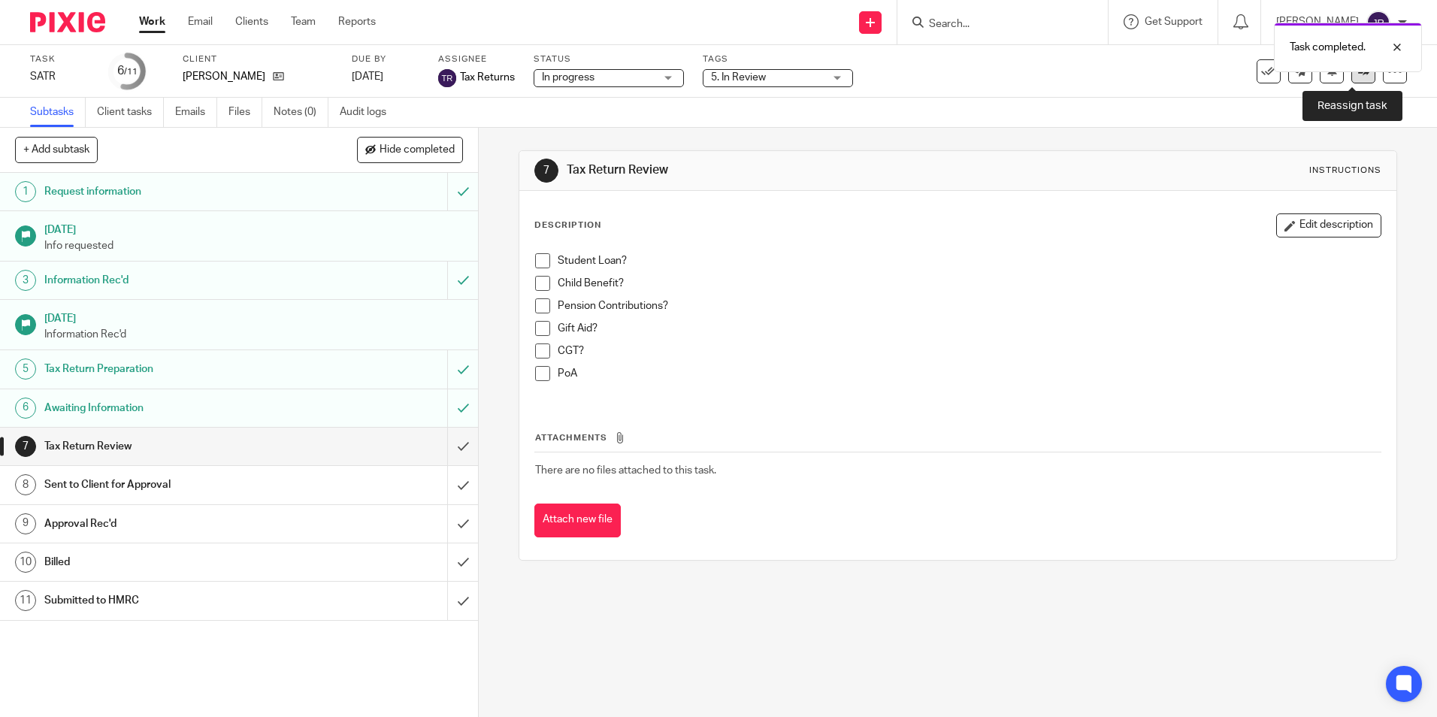
click at [1358, 75] on icon at bounding box center [1363, 70] width 11 height 11
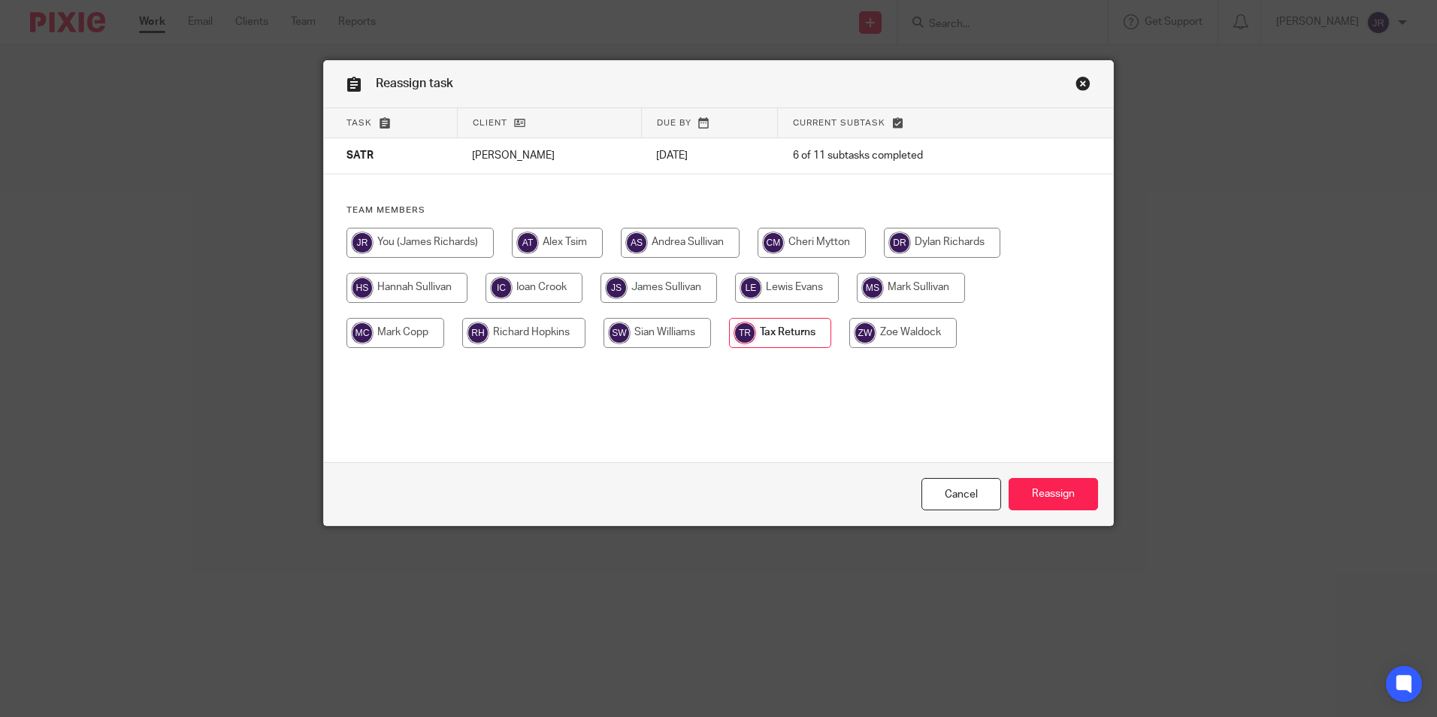
click at [680, 289] on input "radio" at bounding box center [658, 288] width 116 height 30
radio input "true"
click at [1042, 485] on input "Reassign" at bounding box center [1052, 494] width 89 height 32
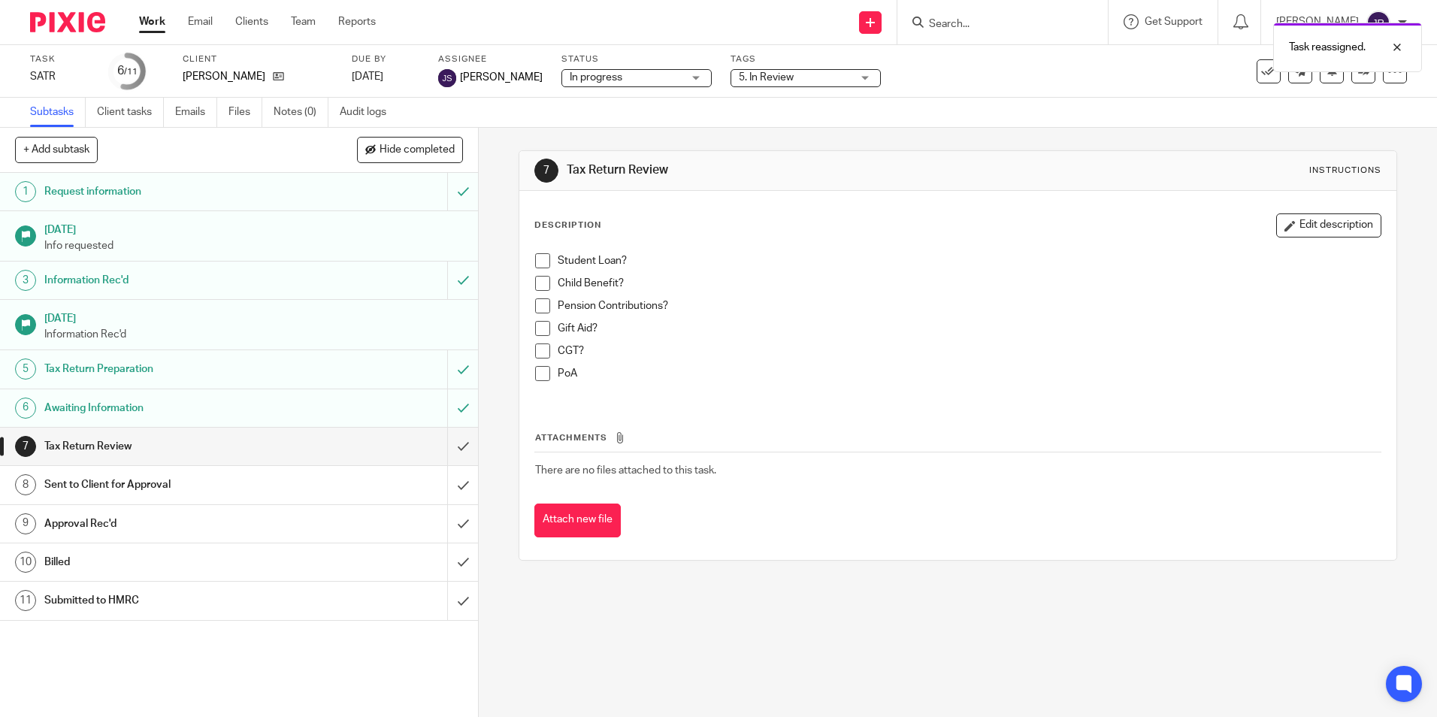
click at [162, 26] on link "Work" at bounding box center [152, 21] width 26 height 15
